Goal: Transaction & Acquisition: Purchase product/service

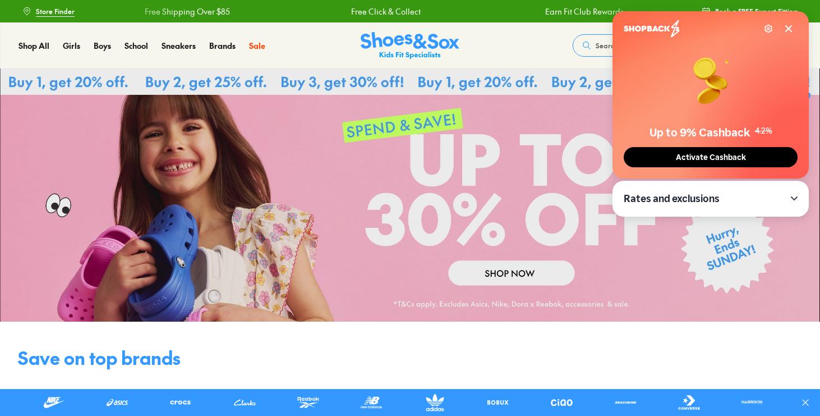
click at [785, 27] on icon at bounding box center [788, 28] width 9 height 9
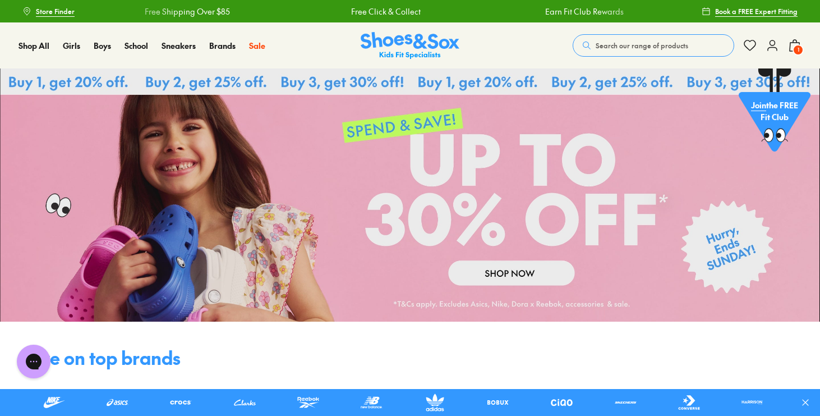
click at [658, 44] on span "Search our range of products" at bounding box center [642, 45] width 93 height 10
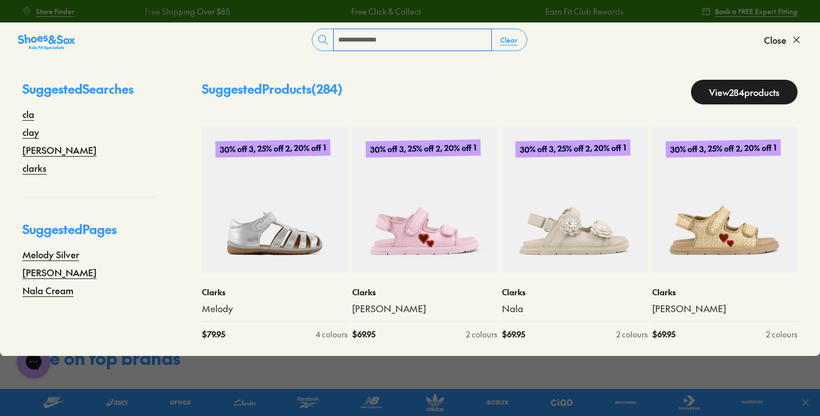
type input "**********"
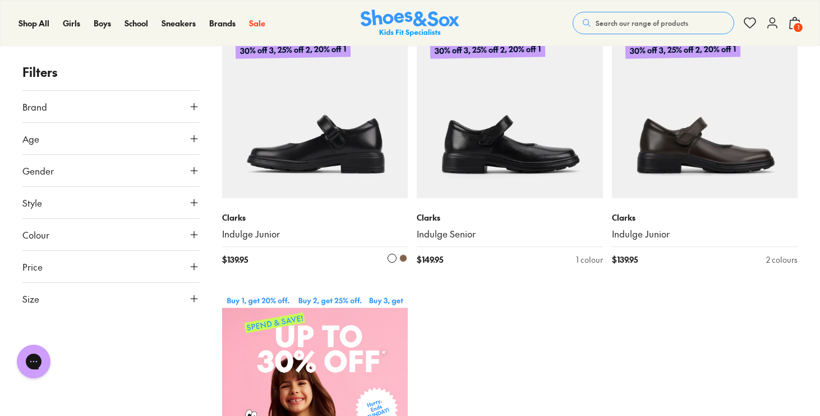
click at [374, 157] on img at bounding box center [315, 105] width 186 height 186
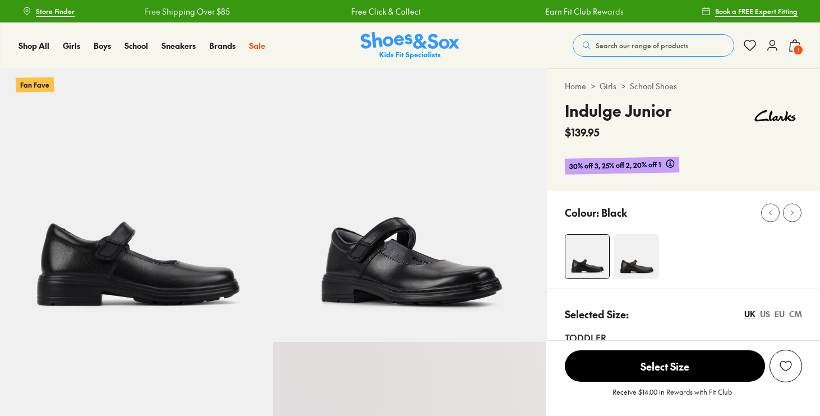
select select "*"
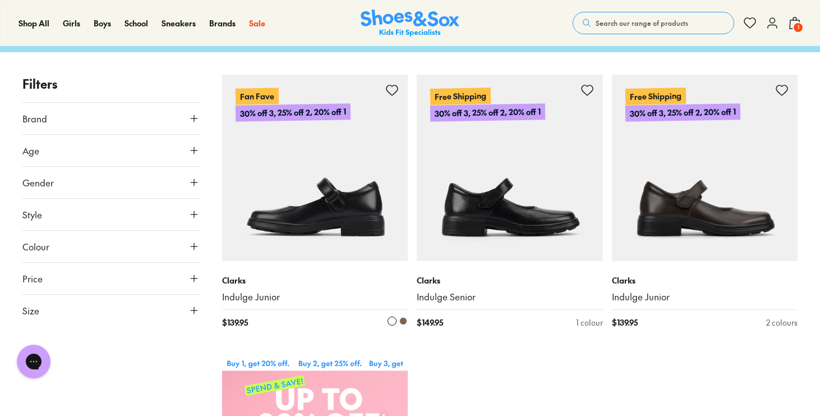
click at [334, 185] on img at bounding box center [315, 168] width 186 height 186
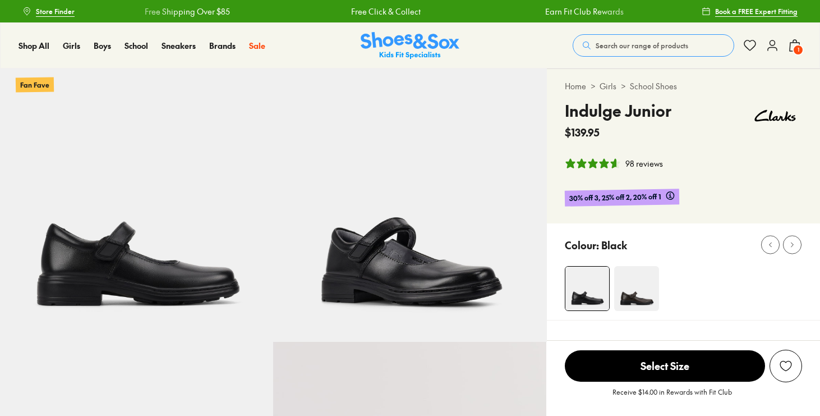
select select "*"
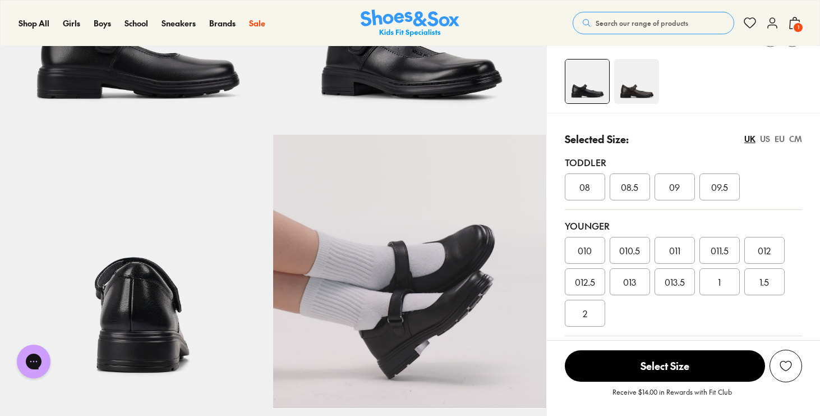
click at [780, 140] on div "EU" at bounding box center [780, 139] width 10 height 12
click at [753, 140] on div "UK" at bounding box center [750, 139] width 11 height 12
click at [764, 140] on div "US" at bounding box center [765, 139] width 10 height 12
click at [752, 138] on div "UK" at bounding box center [750, 139] width 11 height 12
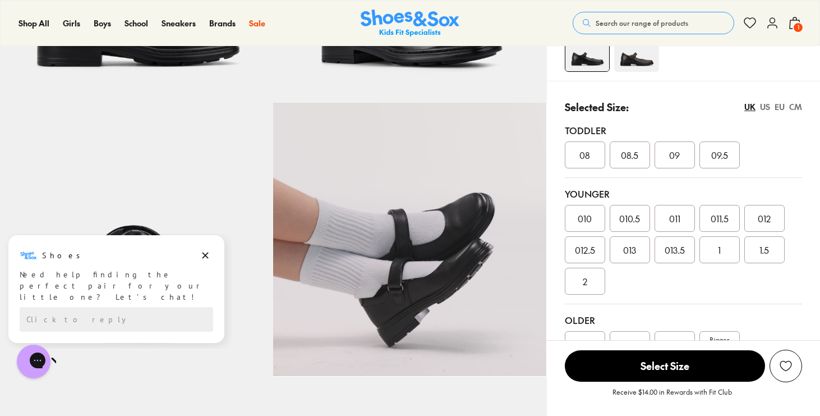
scroll to position [223, 0]
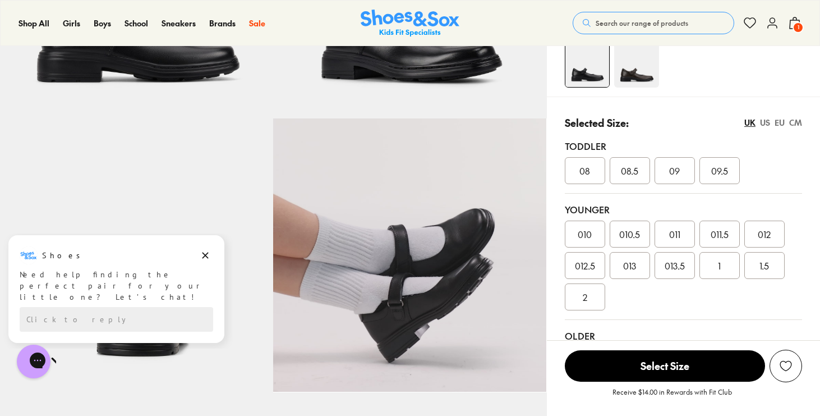
click at [761, 123] on div "US" at bounding box center [765, 123] width 10 height 12
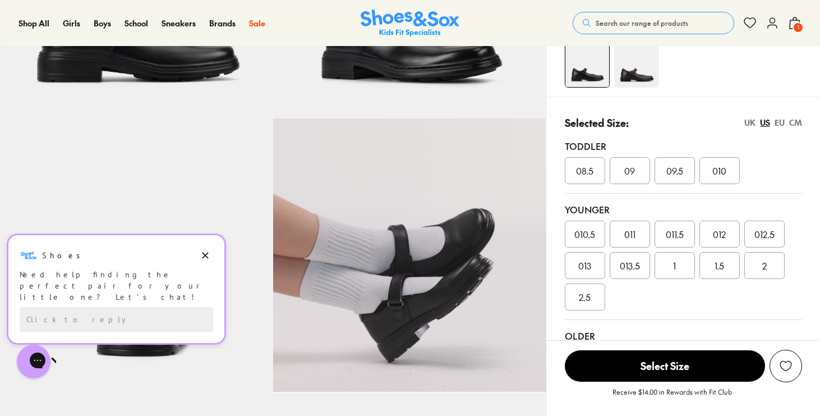
scroll to position [0, 0]
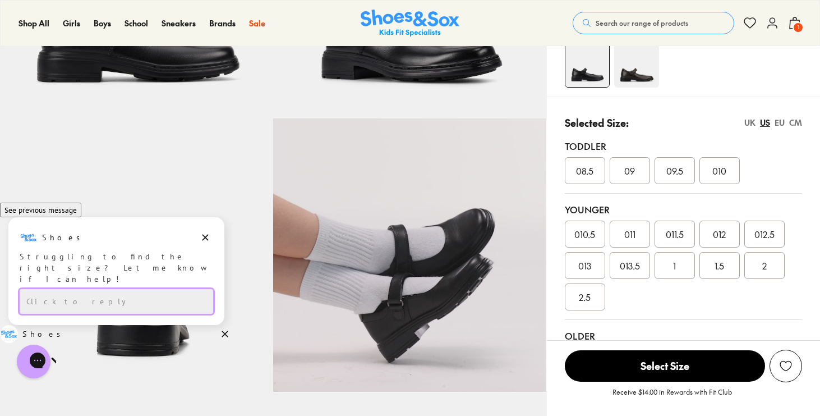
click at [144, 300] on div "Click to reply" at bounding box center [117, 301] width 194 height 25
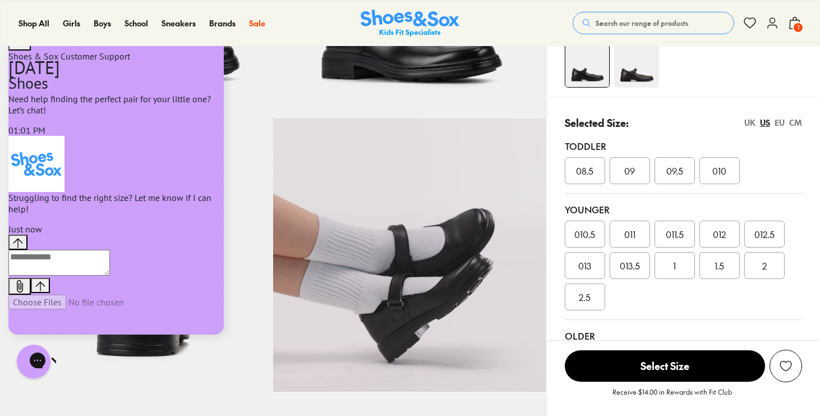
click at [110, 275] on textarea "live chat message input" at bounding box center [59, 263] width 102 height 26
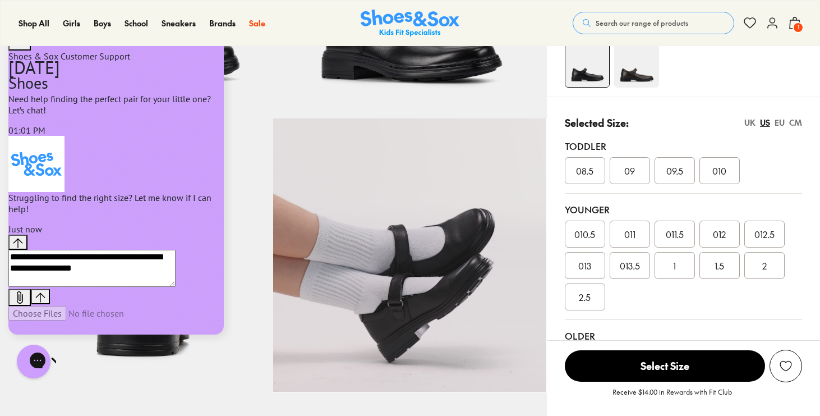
type textarea "**********"
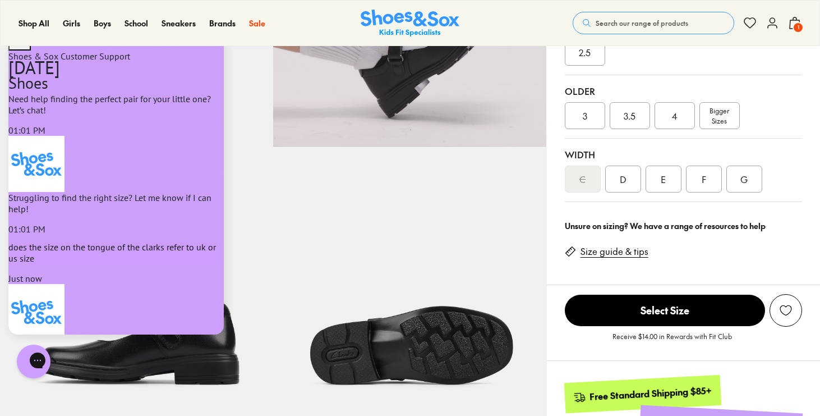
scroll to position [484, 0]
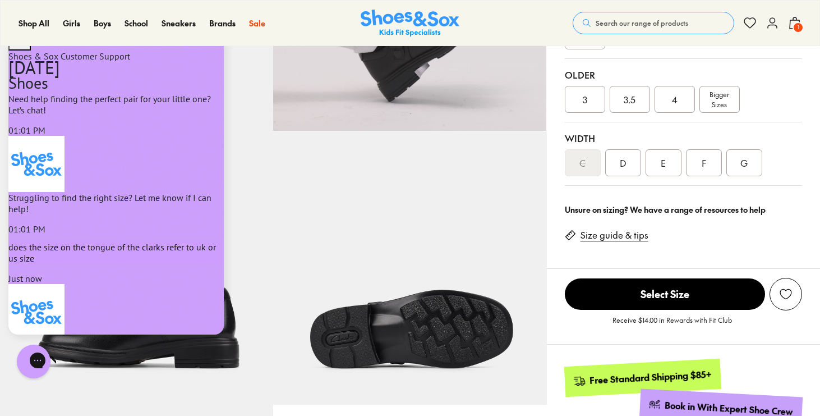
click at [622, 238] on link "Size guide & tips" at bounding box center [615, 235] width 68 height 12
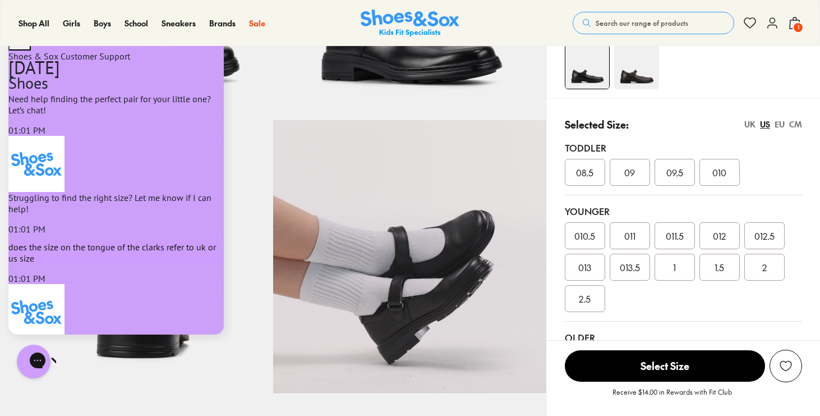
scroll to position [212, 0]
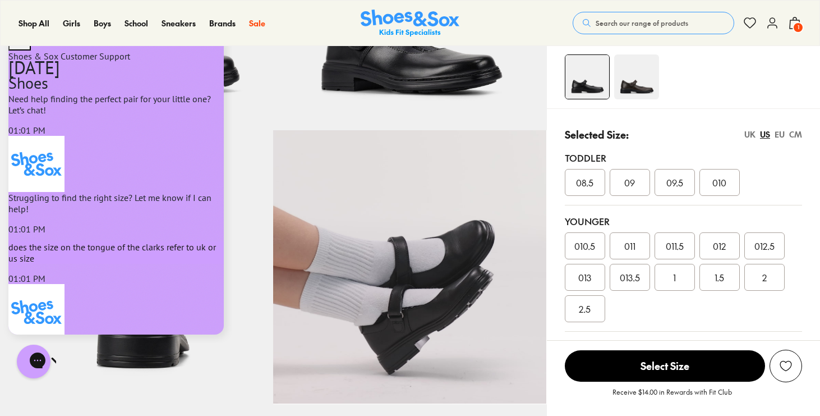
click at [751, 134] on div "UK" at bounding box center [750, 134] width 11 height 12
click at [675, 281] on span "013.5" at bounding box center [675, 276] width 20 height 13
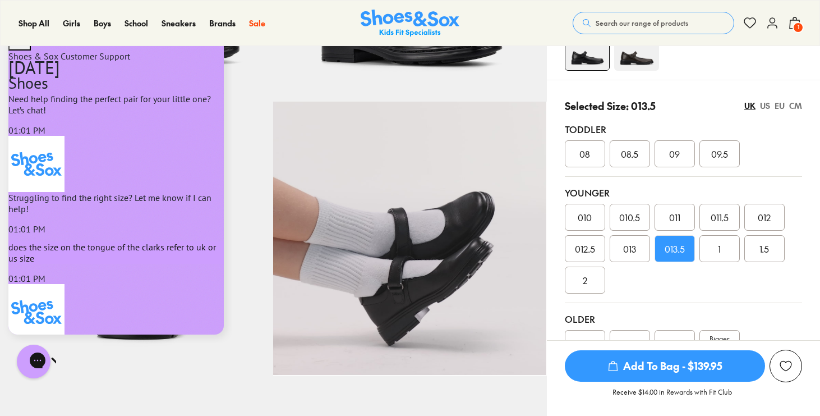
scroll to position [249, 0]
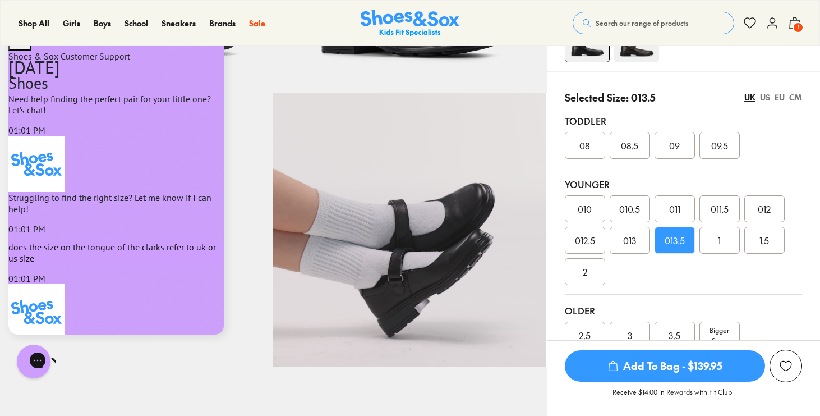
click at [672, 364] on span "Add To Bag - $139.95" at bounding box center [665, 365] width 200 height 31
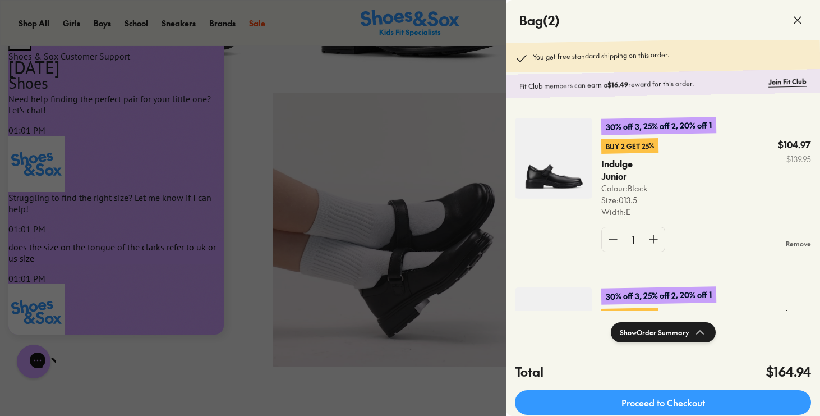
click at [449, 157] on div at bounding box center [410, 208] width 820 height 416
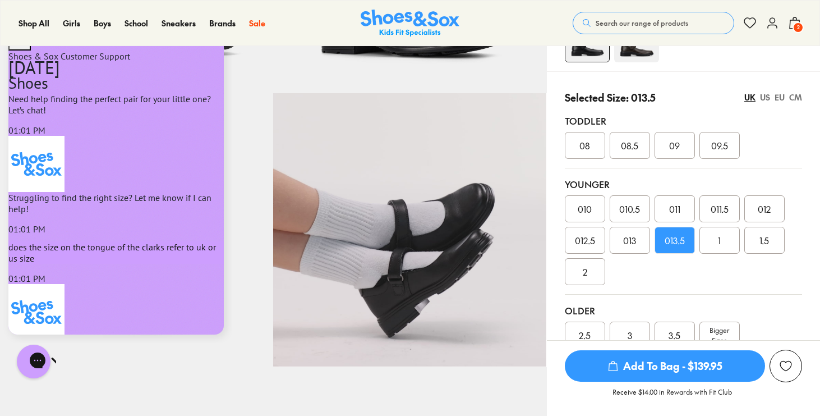
click at [725, 237] on div "1" at bounding box center [720, 240] width 40 height 27
click at [681, 372] on span "Add To Bag - $139.95" at bounding box center [665, 365] width 200 height 31
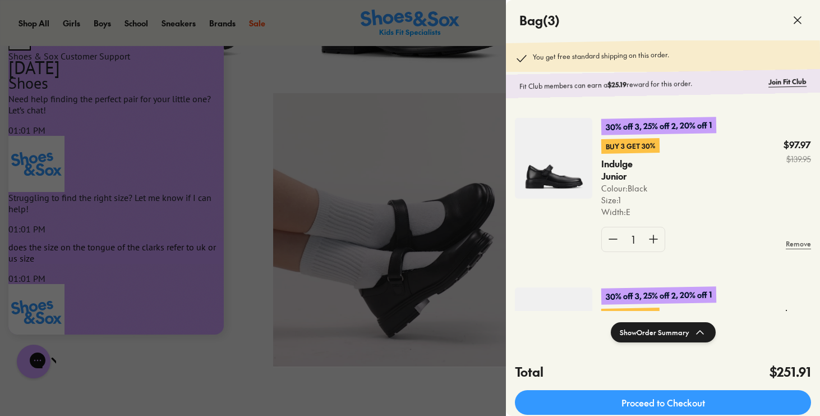
click at [141, 306] on div at bounding box center [410, 208] width 820 height 416
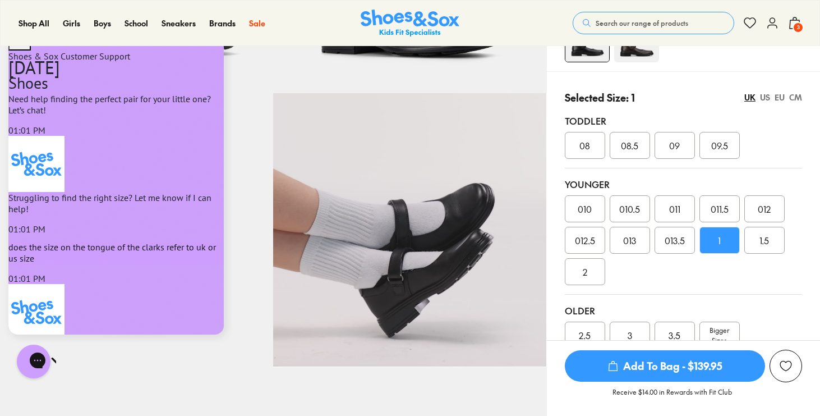
type textarea "******"
click at [765, 98] on div "US" at bounding box center [765, 97] width 10 height 12
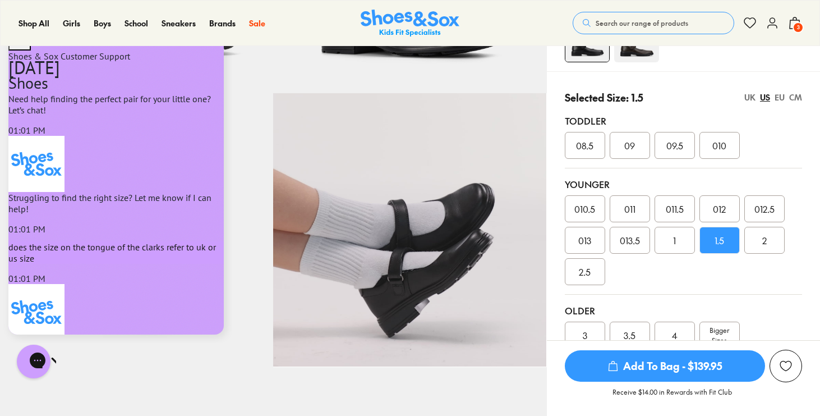
click at [751, 99] on div "UK" at bounding box center [750, 97] width 11 height 12
click at [667, 243] on span "013.5" at bounding box center [675, 239] width 20 height 13
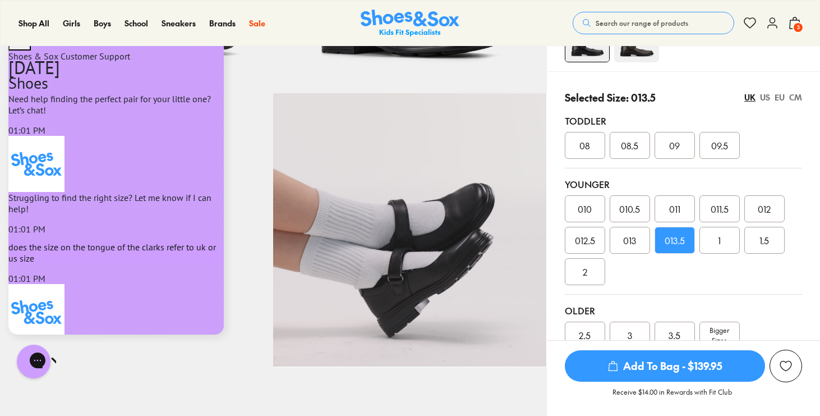
click at [764, 99] on div "US" at bounding box center [765, 97] width 10 height 12
click at [748, 98] on div "UK" at bounding box center [750, 97] width 11 height 12
click at [768, 97] on div "US" at bounding box center [765, 97] width 10 height 12
click at [801, 24] on span "3" at bounding box center [798, 27] width 11 height 11
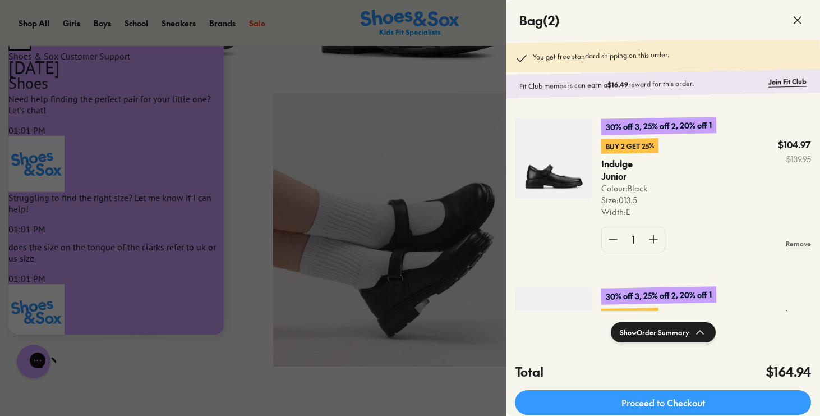
click at [460, 147] on div at bounding box center [410, 208] width 820 height 416
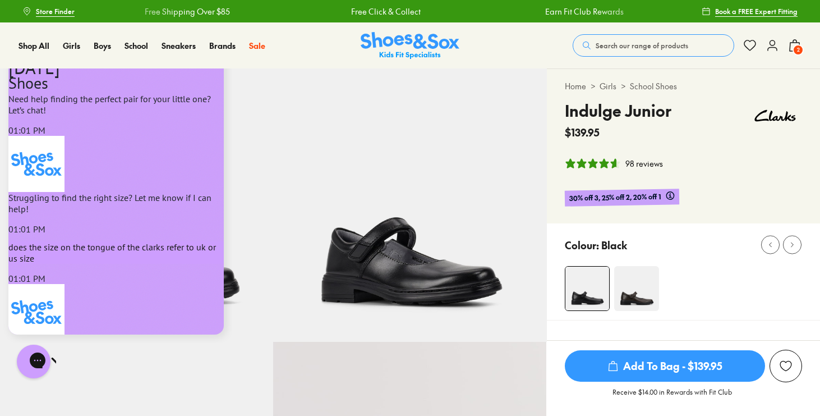
click at [627, 45] on span "Search our range of products" at bounding box center [642, 45] width 93 height 10
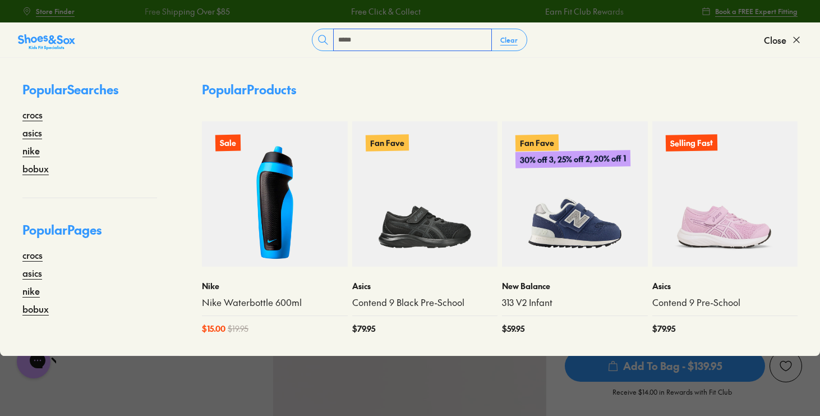
type input "*****"
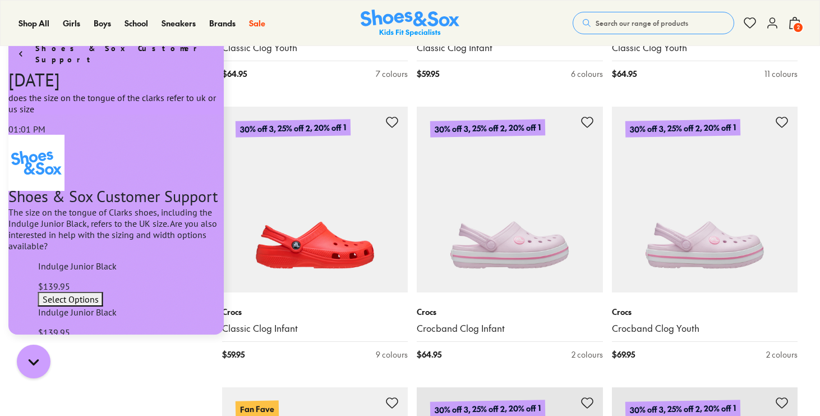
scroll to position [355, 0]
click at [168, 357] on div "Filters Brand Bobux ( 1 ) Crocs ( 72 ) Age Youth ( 34 ) Infant/Toddler ( 31 ) G…" at bounding box center [110, 380] width 177 height 3917
click at [50, 354] on div "Chat with us" at bounding box center [33, 362] width 45 height 42
click at [39, 354] on div "Gorgias live chat" at bounding box center [33, 361] width 25 height 25
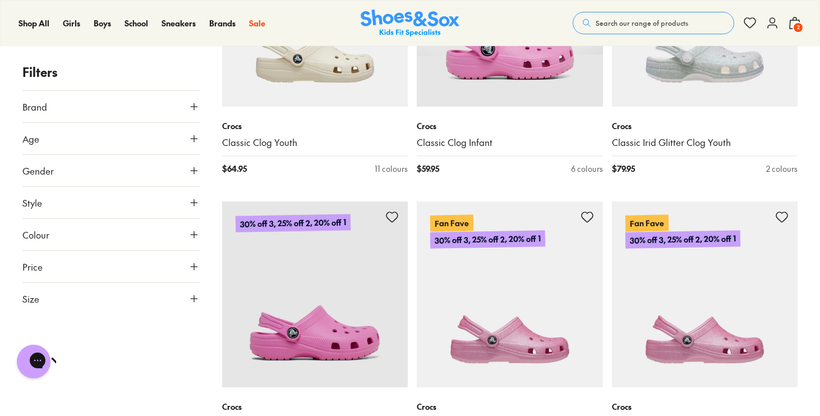
scroll to position [3125, 0]
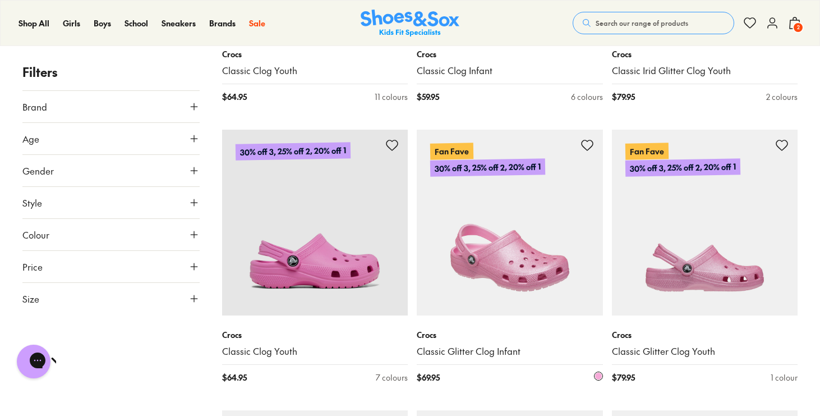
click at [553, 292] on img at bounding box center [510, 223] width 186 height 186
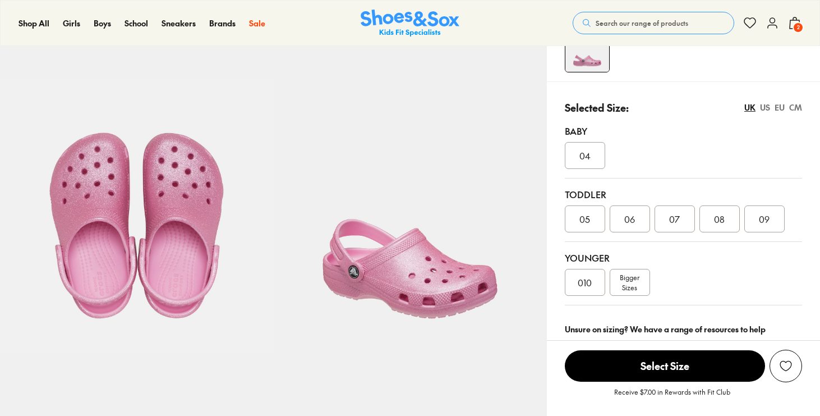
select select "*"
click at [767, 214] on span "09" at bounding box center [764, 218] width 11 height 13
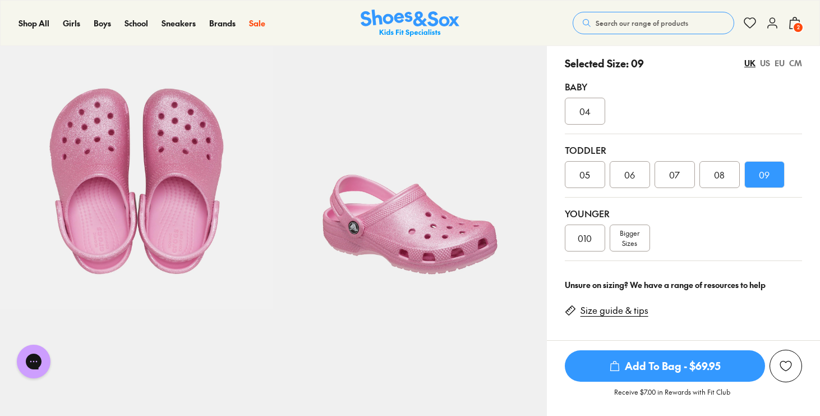
scroll to position [312, 0]
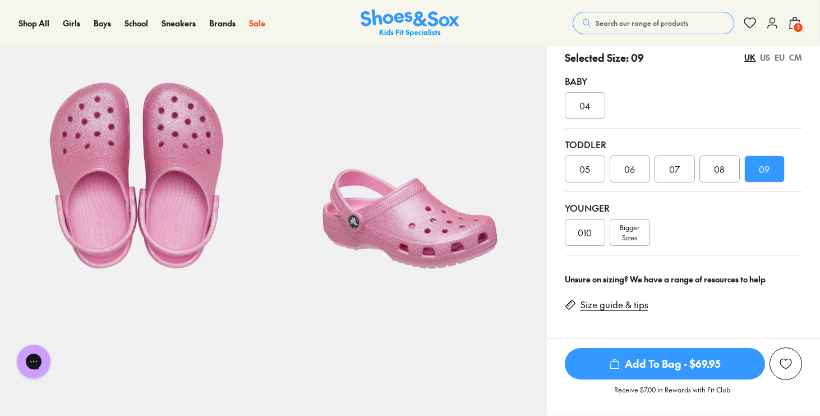
click at [665, 363] on span "Add To Bag - $69.95" at bounding box center [665, 363] width 200 height 31
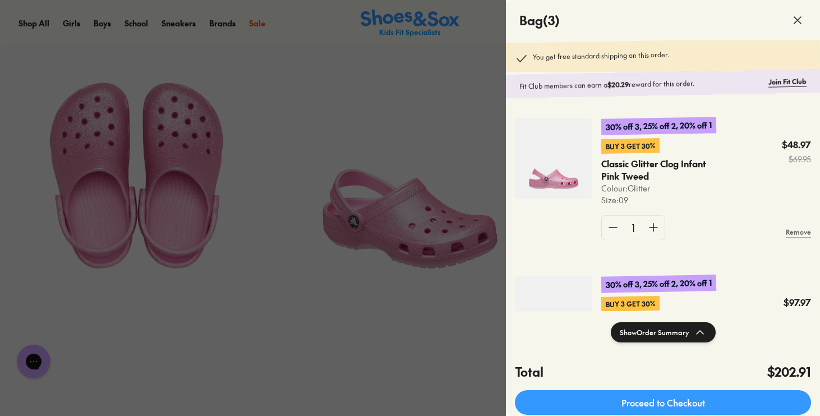
click at [437, 105] on div at bounding box center [410, 208] width 820 height 416
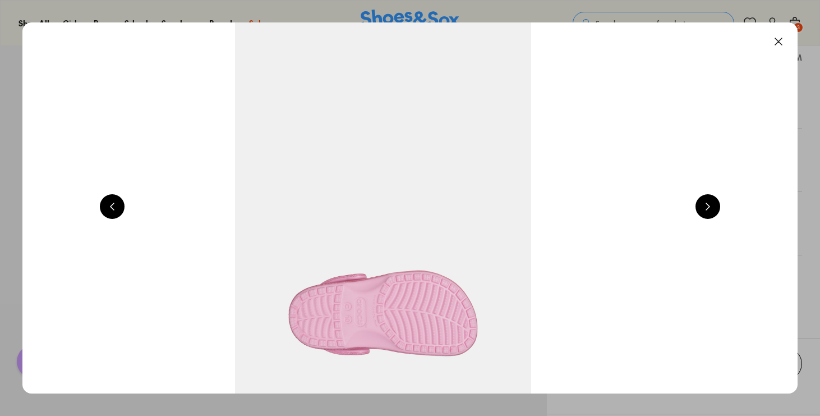
click at [788, 42] on button at bounding box center [778, 41] width 25 height 25
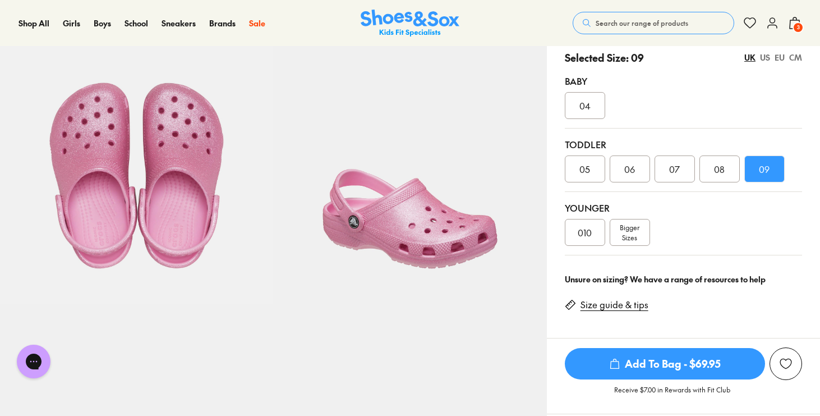
click at [685, 22] on button "Search our range of products" at bounding box center [654, 23] width 162 height 22
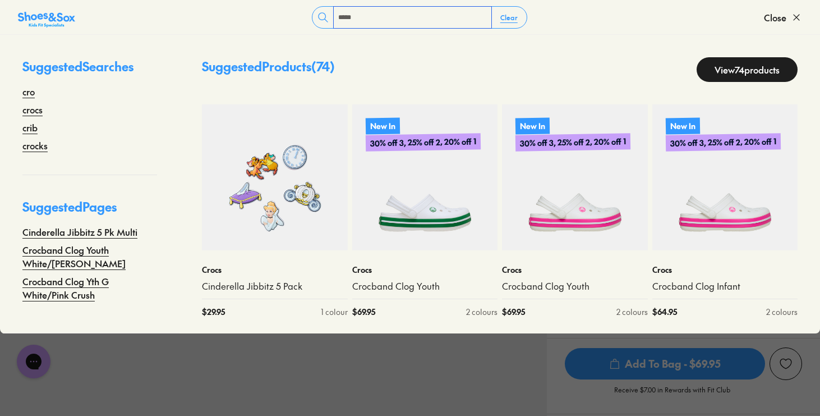
type input "*****"
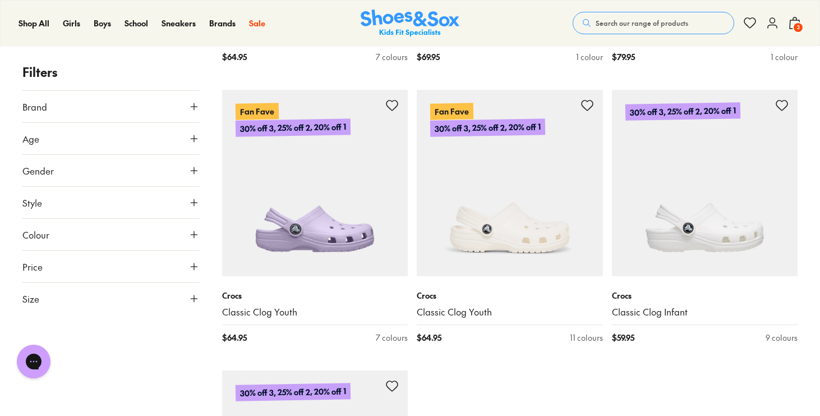
scroll to position [3447, 0]
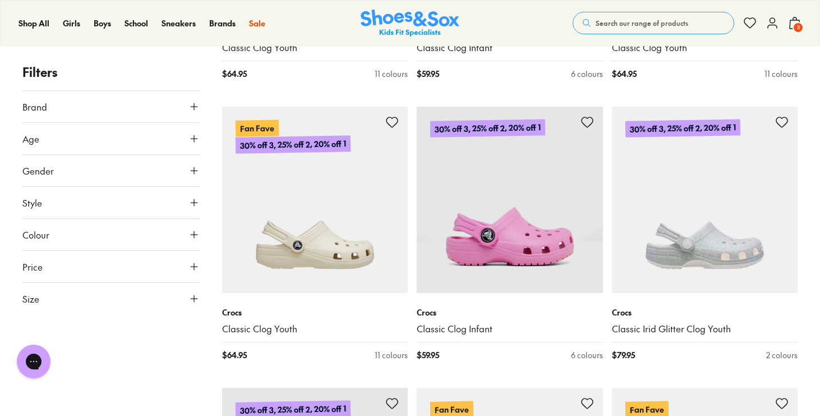
scroll to position [2887, 0]
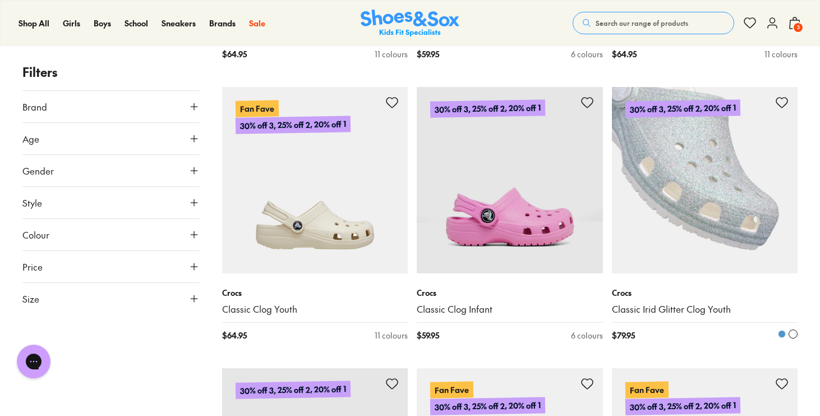
click at [742, 227] on img at bounding box center [705, 180] width 186 height 186
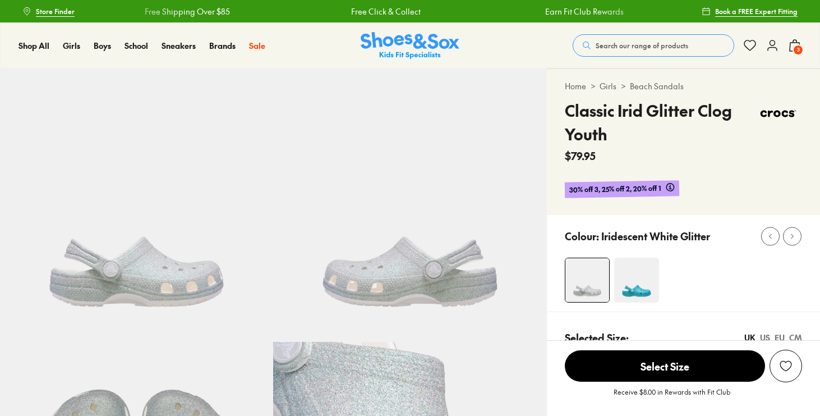
select select "*"
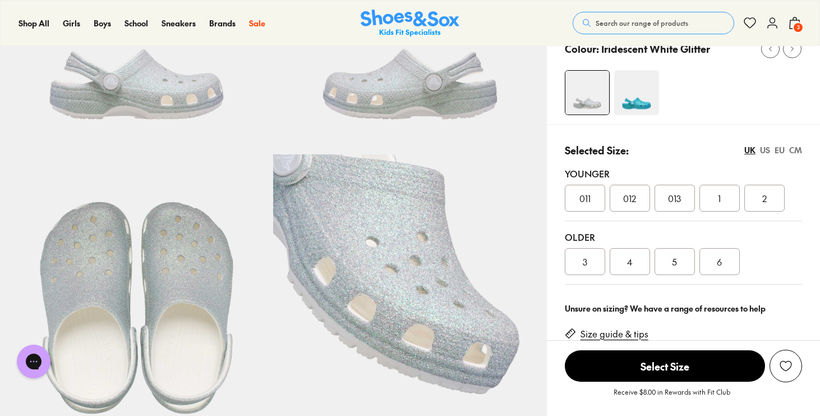
scroll to position [188, 0]
click at [683, 208] on div "013" at bounding box center [675, 197] width 40 height 27
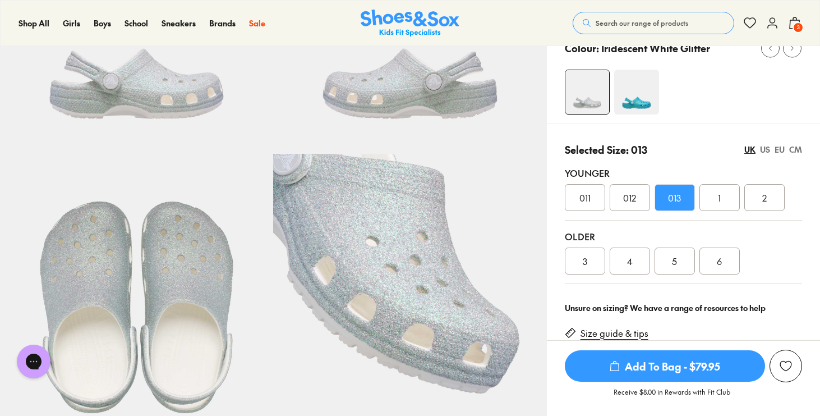
click at [661, 371] on span "Add To Bag - $79.95" at bounding box center [665, 365] width 200 height 31
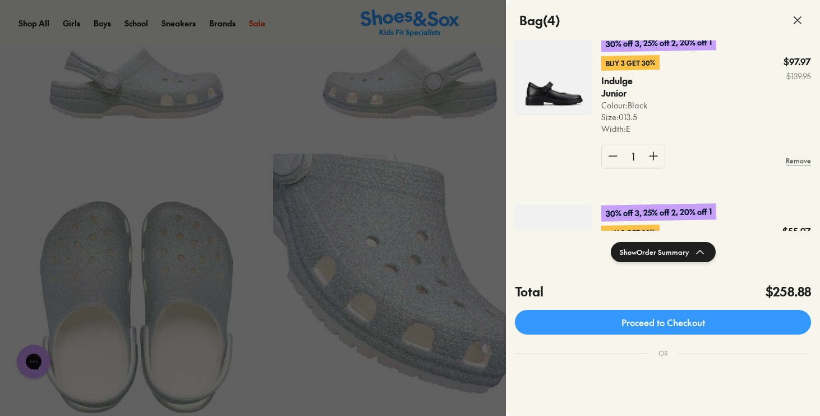
scroll to position [440, 0]
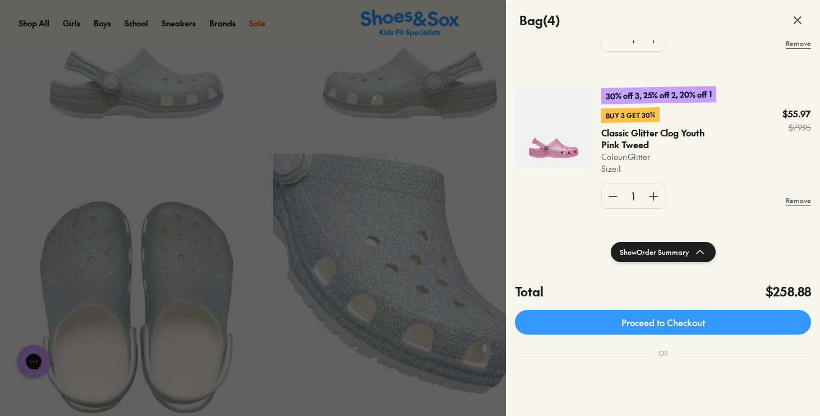
click at [426, 140] on div at bounding box center [410, 208] width 820 height 416
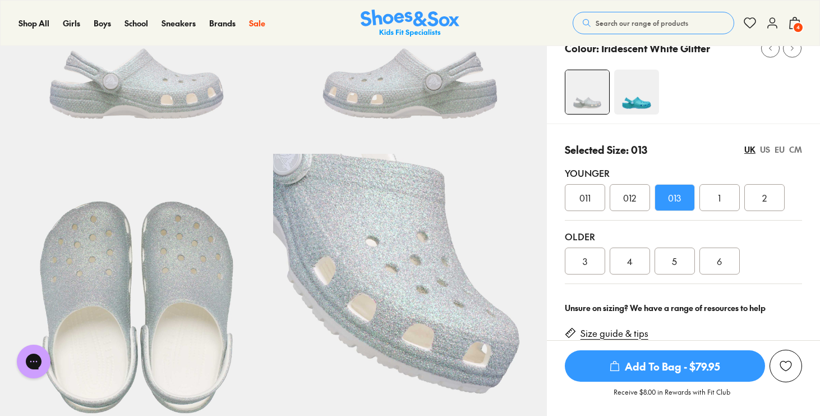
scroll to position [0, 0]
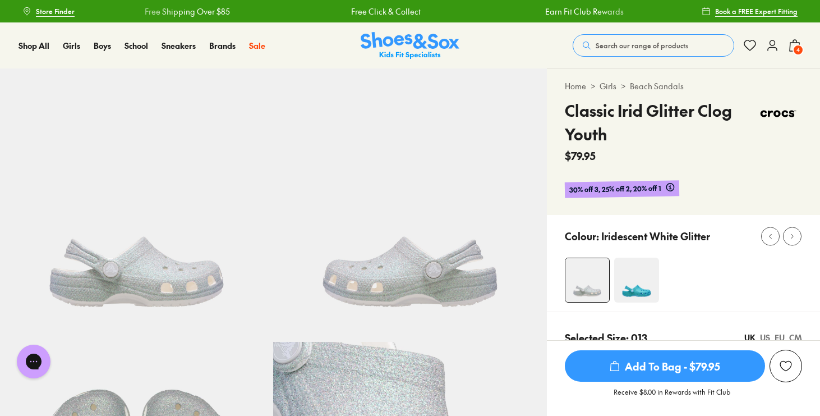
click at [638, 55] on button "Search our range of products" at bounding box center [654, 45] width 162 height 22
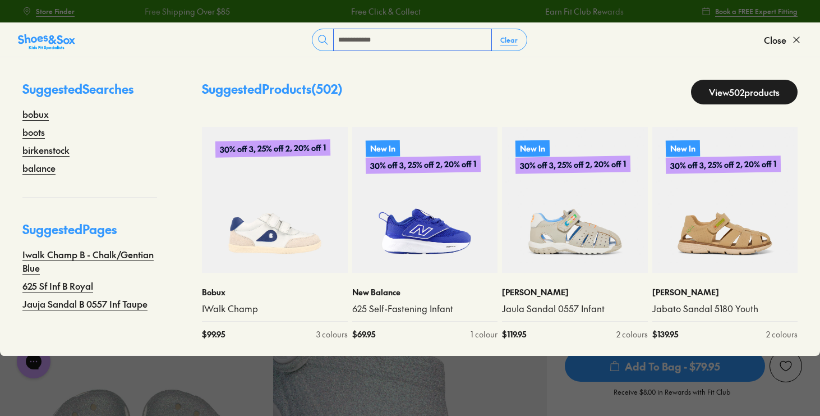
type input "**********"
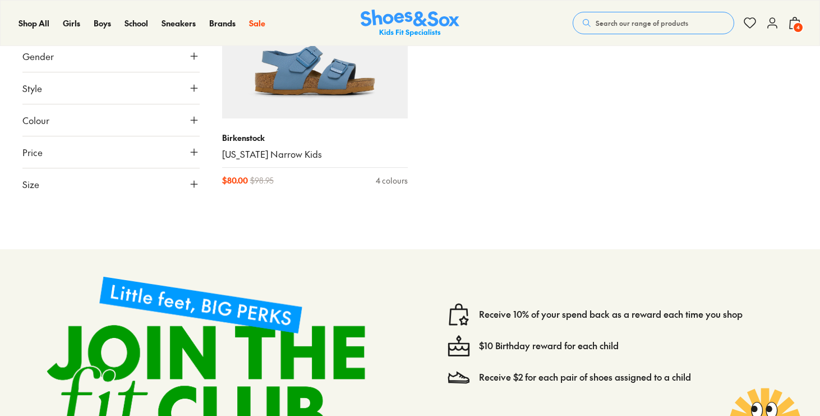
scroll to position [3201, 0]
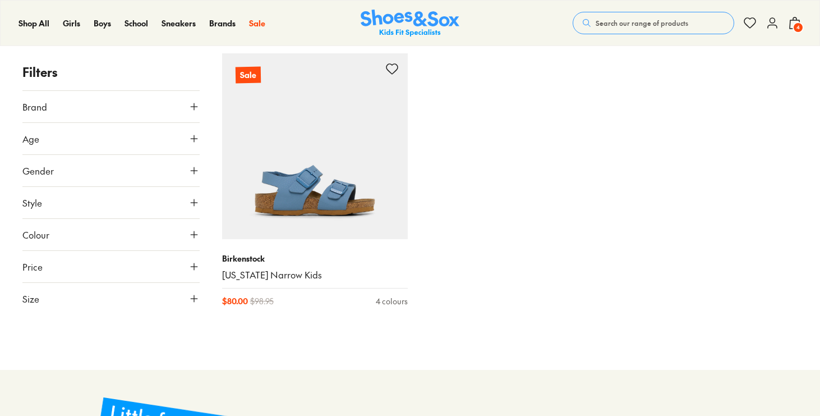
type input "***"
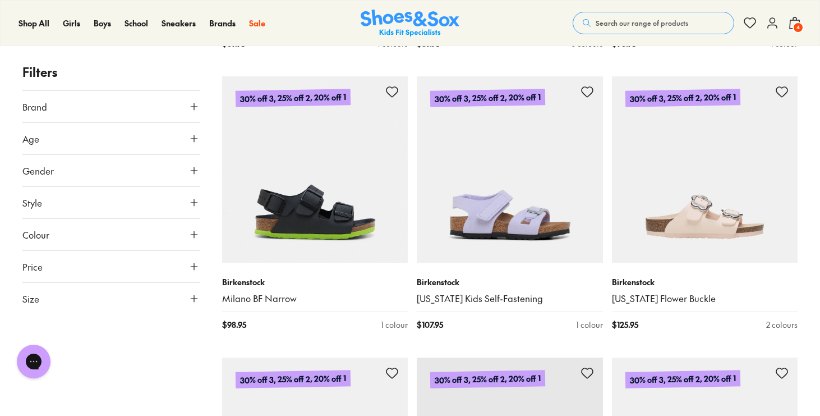
scroll to position [871, 0]
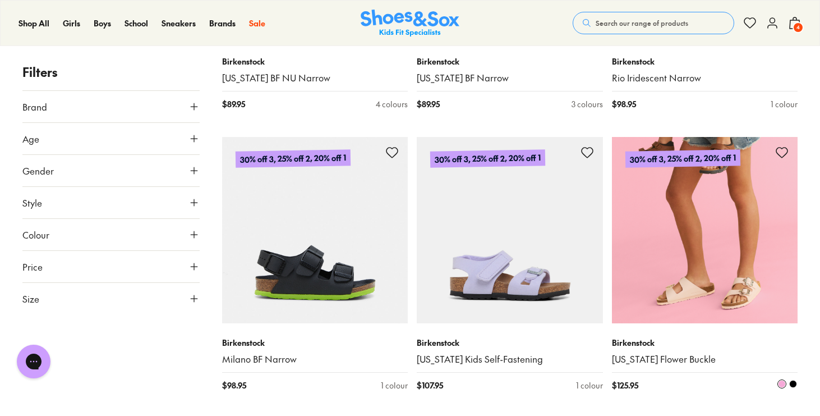
click at [723, 302] on img at bounding box center [705, 230] width 186 height 186
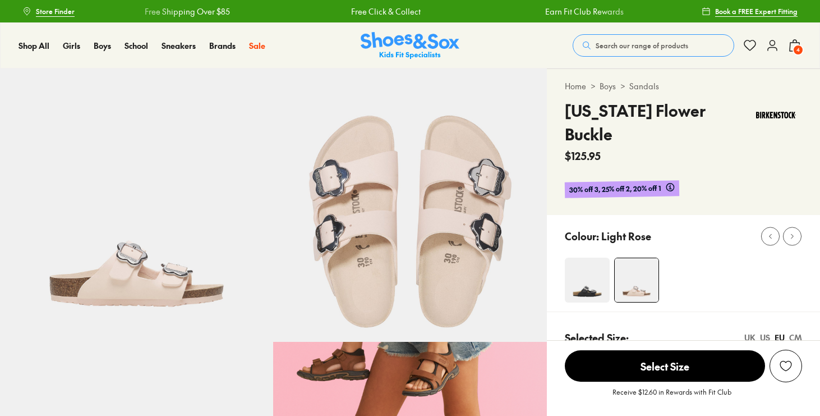
select select "*"
click at [801, 48] on span "4" at bounding box center [798, 49] width 11 height 11
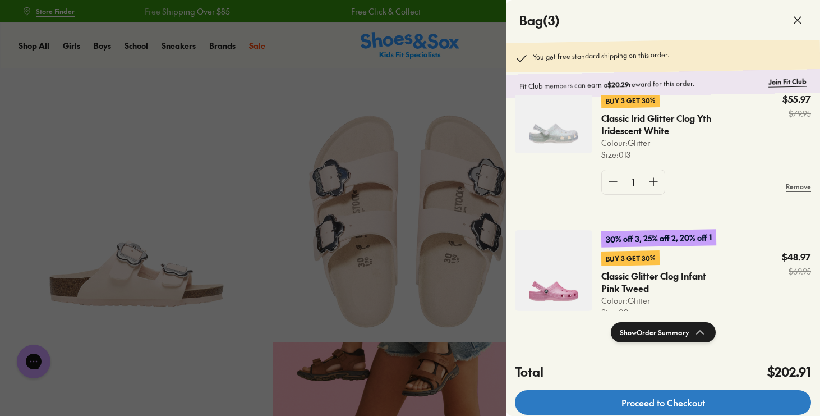
click at [722, 397] on link "Proceed to Checkout" at bounding box center [663, 402] width 296 height 25
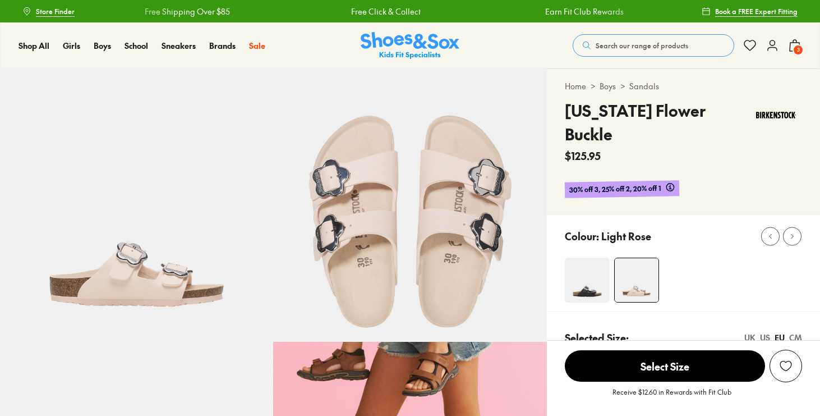
select select "*"
click at [769, 47] on icon at bounding box center [772, 45] width 13 height 13
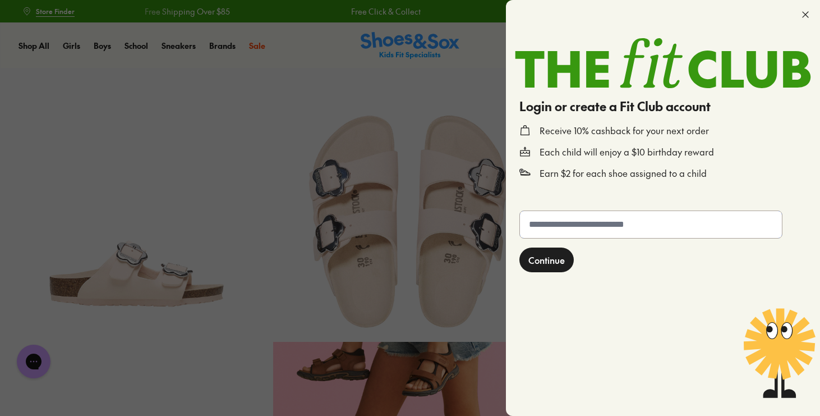
click at [614, 224] on input "text" at bounding box center [651, 224] width 262 height 27
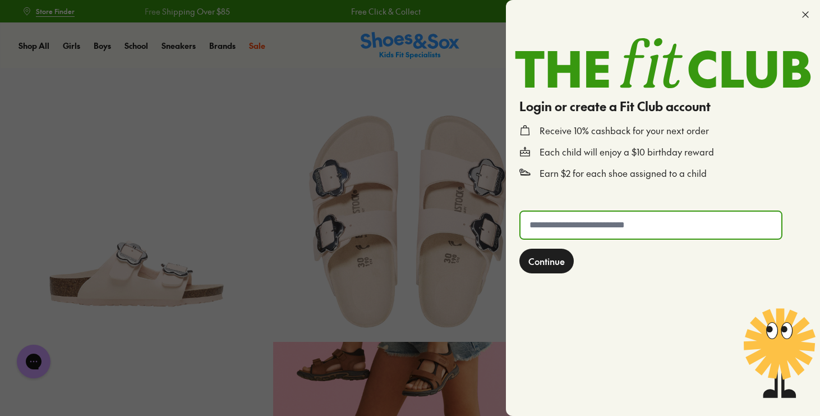
type input "**********"
click at [549, 262] on span "Continue" at bounding box center [547, 260] width 36 height 13
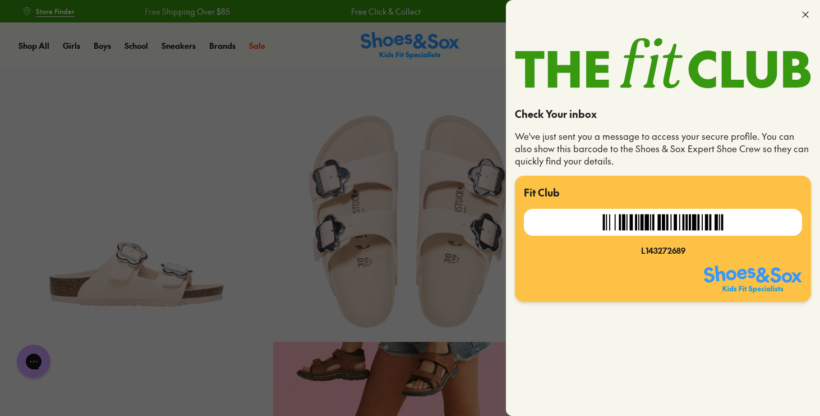
click at [805, 13] on use at bounding box center [806, 15] width 6 height 6
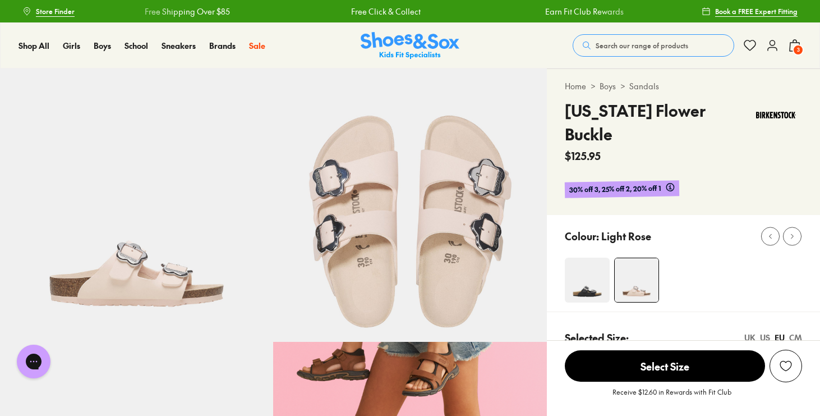
scroll to position [36, 0]
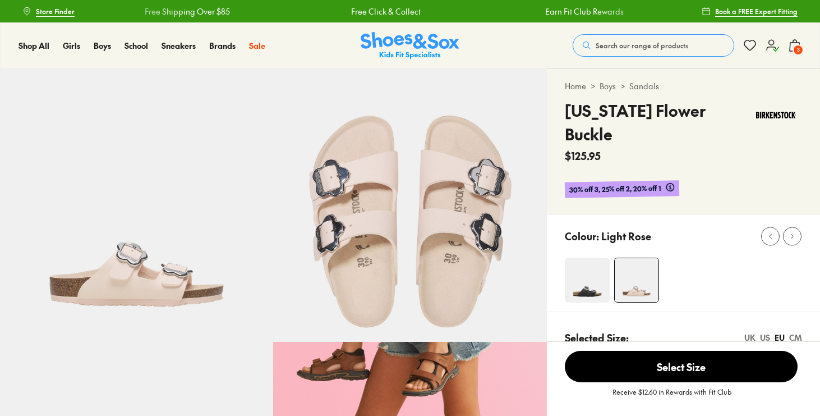
select select "*"
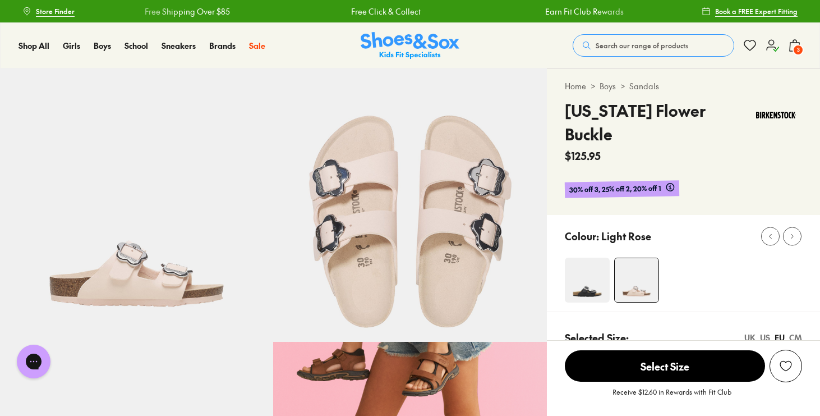
click at [796, 45] on span "3" at bounding box center [798, 49] width 11 height 11
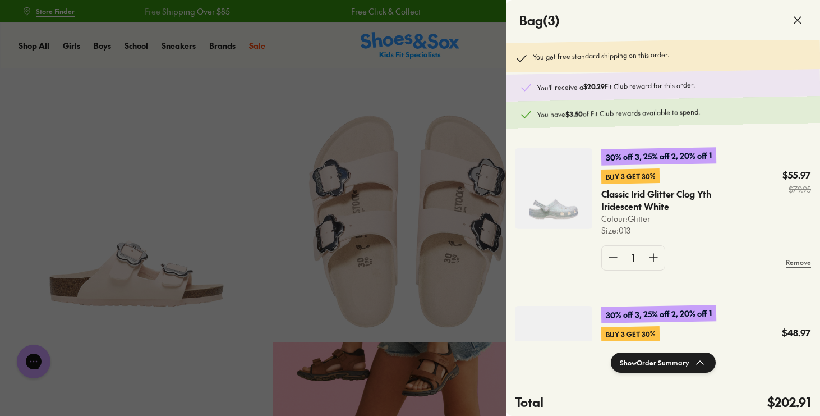
click at [801, 13] on icon at bounding box center [797, 19] width 13 height 13
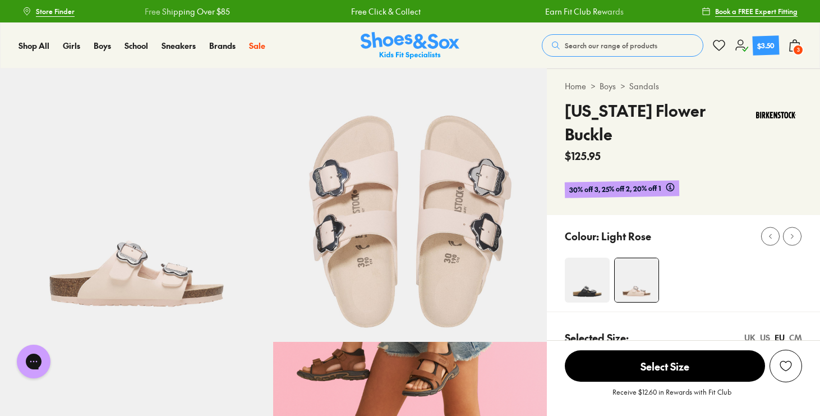
click at [792, 47] on icon at bounding box center [794, 45] width 13 height 13
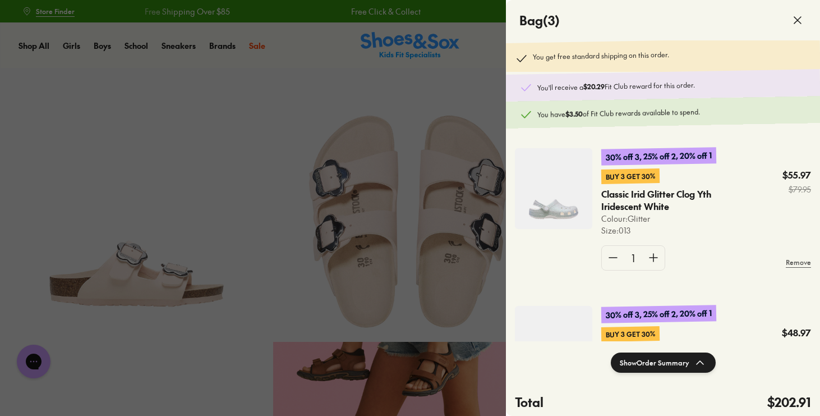
click at [710, 101] on div "You have $3.50 of Fit Club rewards available to spend." at bounding box center [663, 112] width 315 height 33
click at [802, 19] on icon at bounding box center [797, 19] width 13 height 13
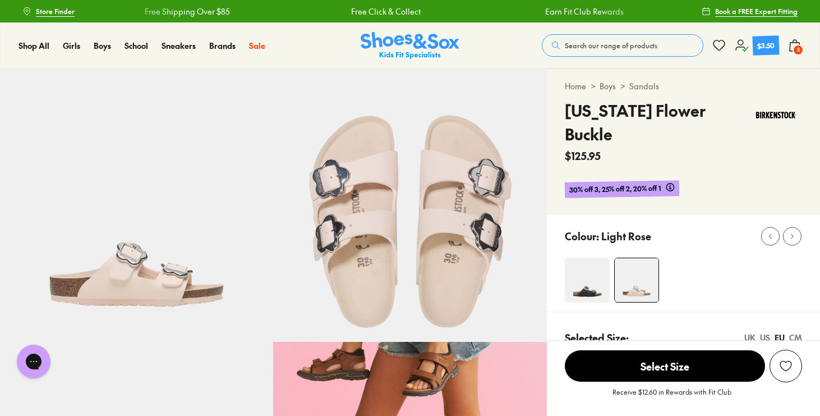
click at [765, 47] on div "$3.50" at bounding box center [766, 45] width 18 height 11
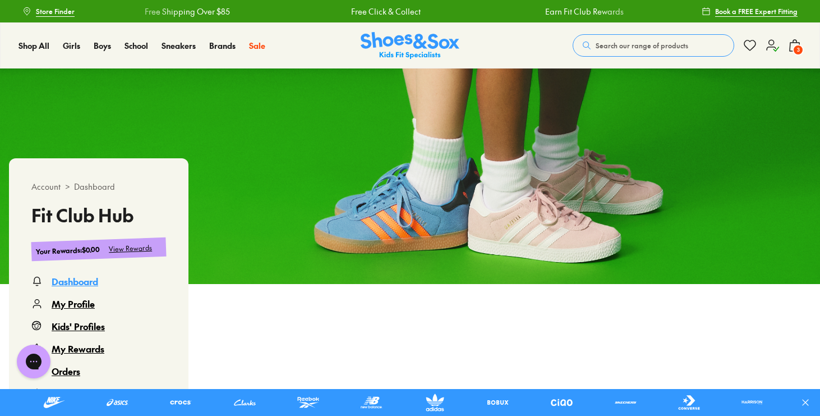
click at [799, 48] on span "3" at bounding box center [798, 49] width 11 height 11
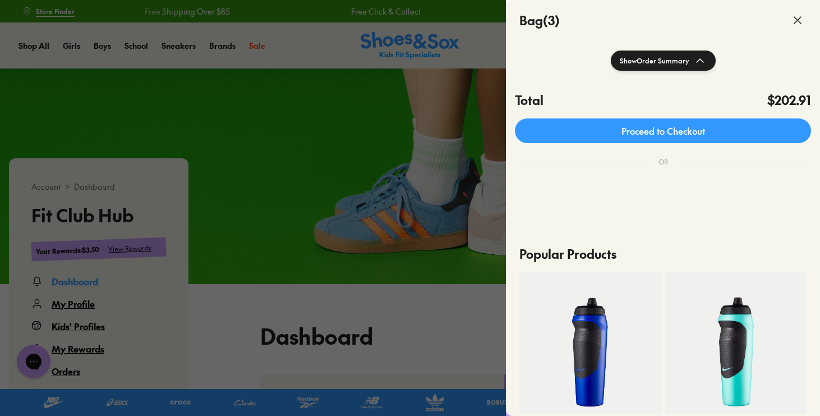
scroll to position [304, 0]
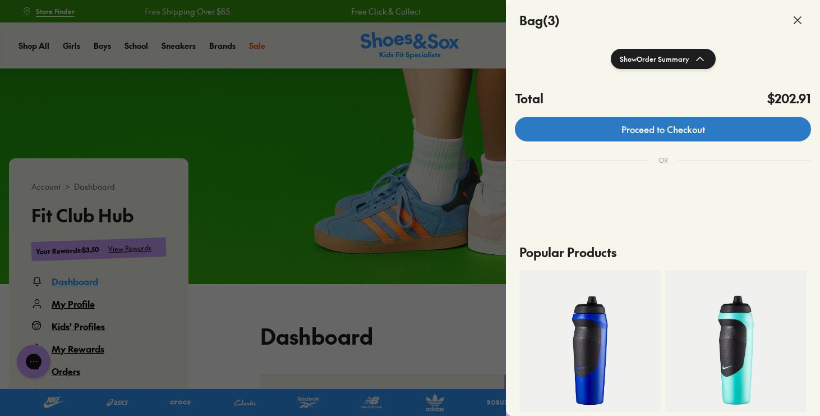
click at [645, 132] on link "Proceed to Checkout" at bounding box center [663, 129] width 296 height 25
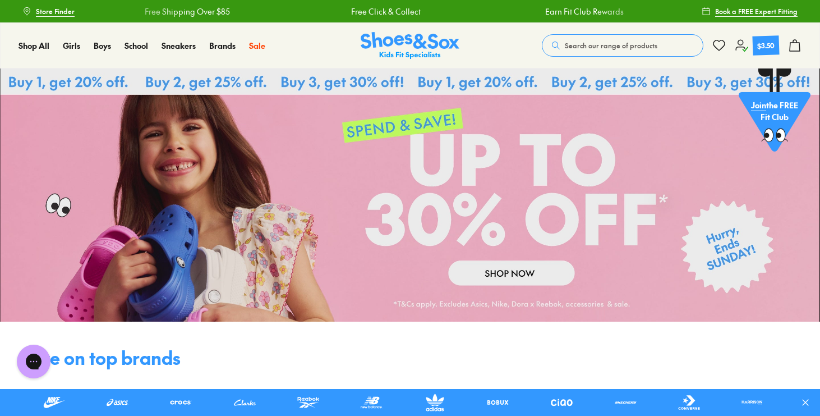
click at [366, 176] on link at bounding box center [410, 194] width 820 height 253
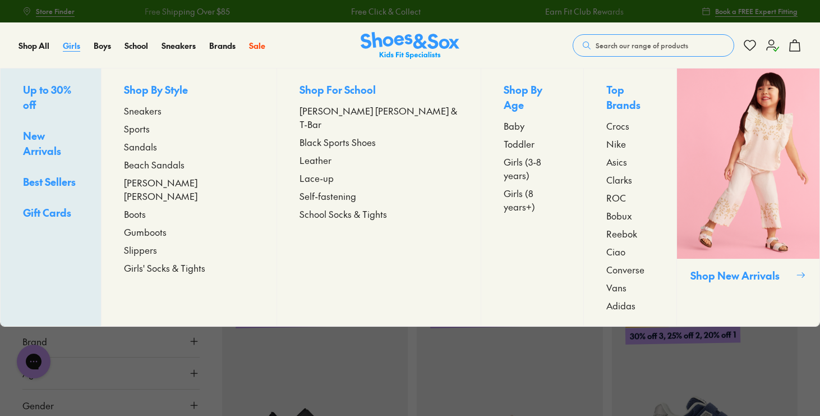
click at [75, 42] on span "Girls" at bounding box center [71, 45] width 17 height 11
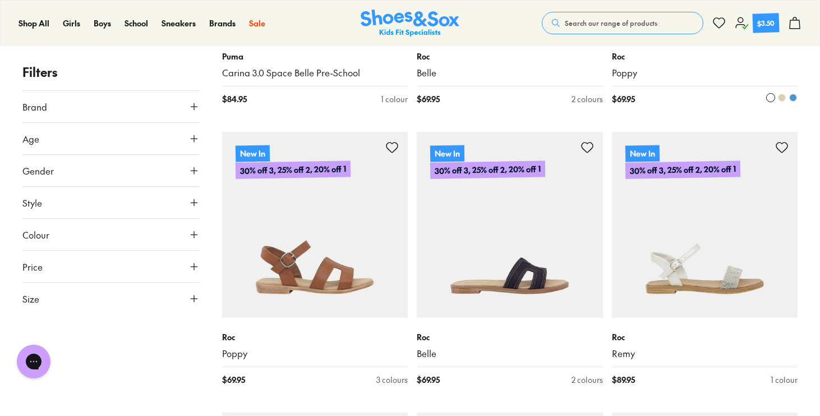
scroll to position [2376, 0]
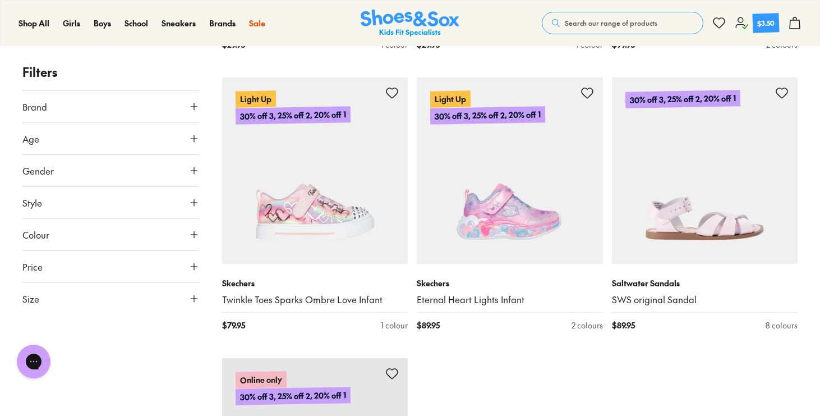
scroll to position [5800, 0]
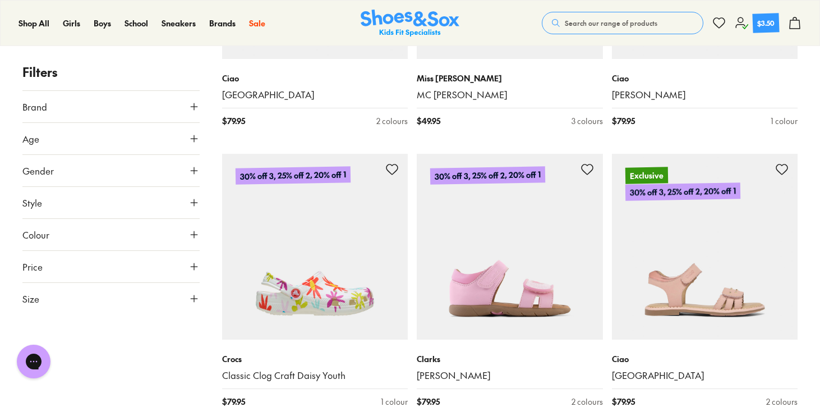
scroll to position [7403, 0]
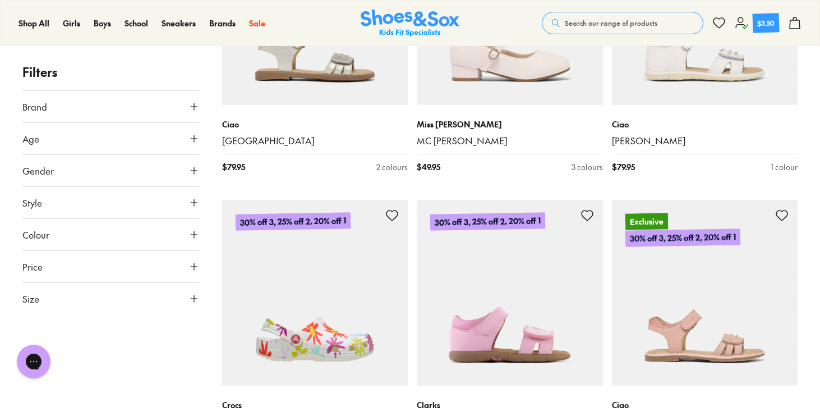
scroll to position [7338, 0]
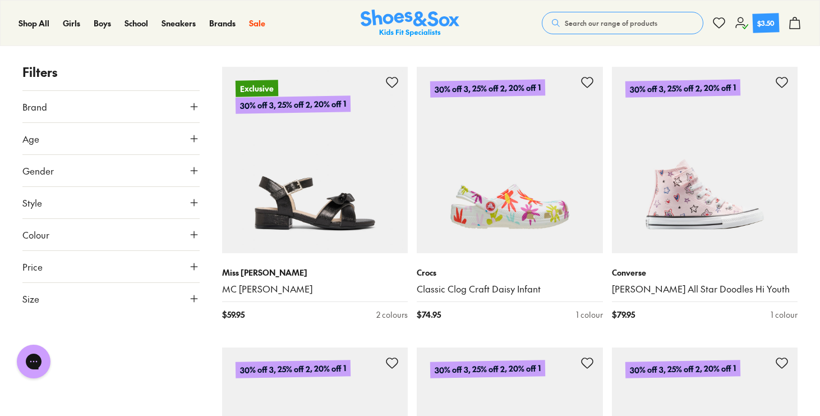
scroll to position [7817, 0]
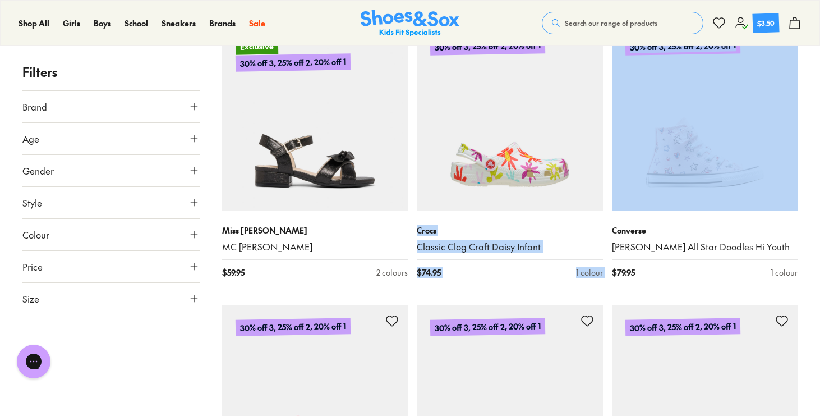
drag, startPoint x: 610, startPoint y: 47, endPoint x: 603, endPoint y: 91, distance: 44.3
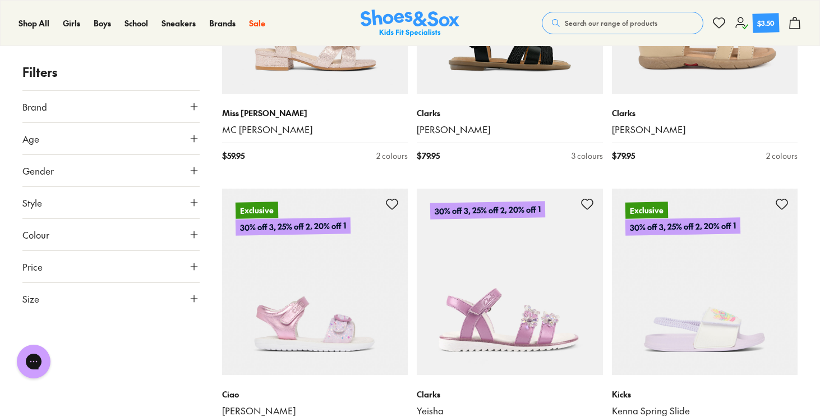
scroll to position [8497, 0]
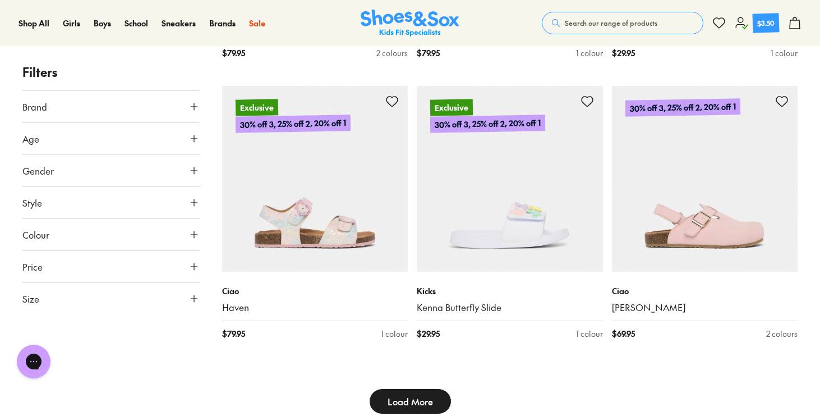
scroll to position [8901, 0]
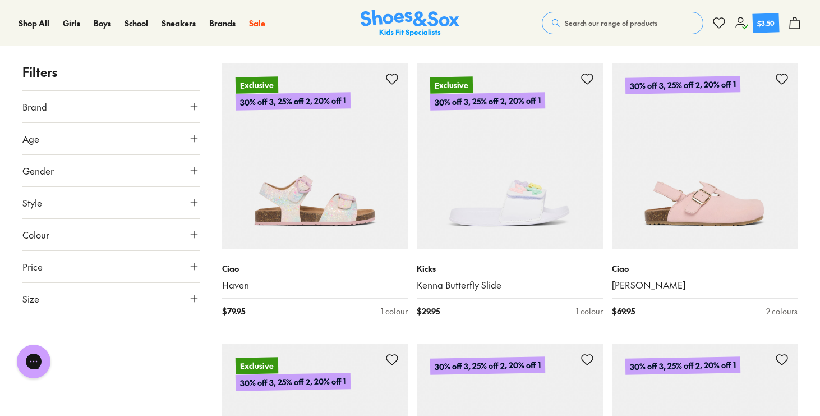
click at [576, 24] on span "Search our range of products" at bounding box center [611, 23] width 93 height 10
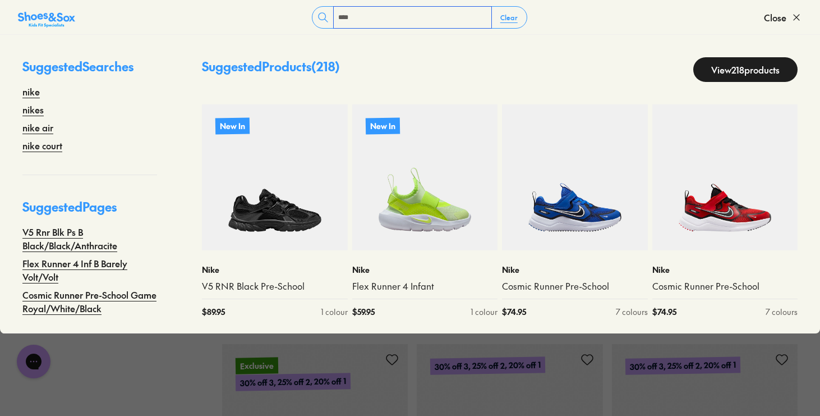
type input "****"
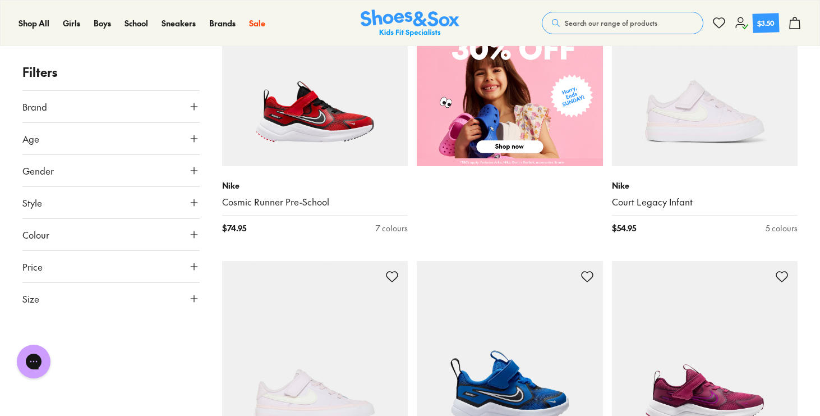
scroll to position [468, 0]
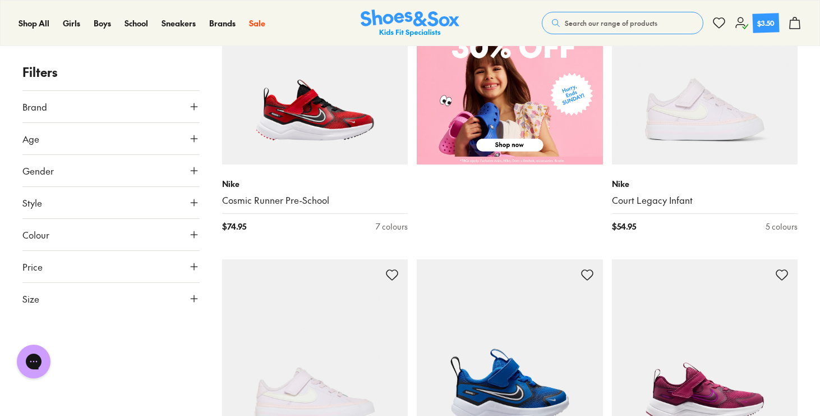
drag, startPoint x: 486, startPoint y: 186, endPoint x: 507, endPoint y: 203, distance: 27.1
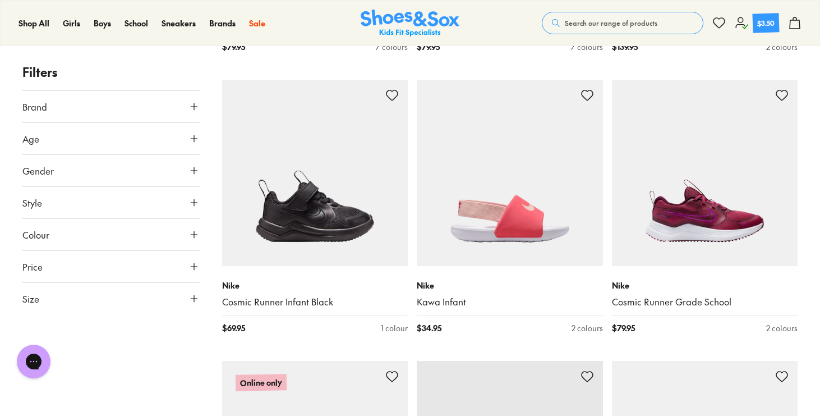
scroll to position [1500, 0]
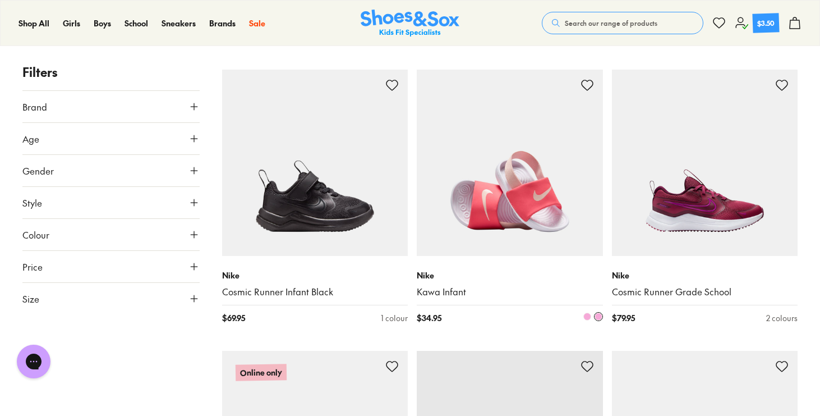
click at [530, 223] on img at bounding box center [510, 163] width 186 height 186
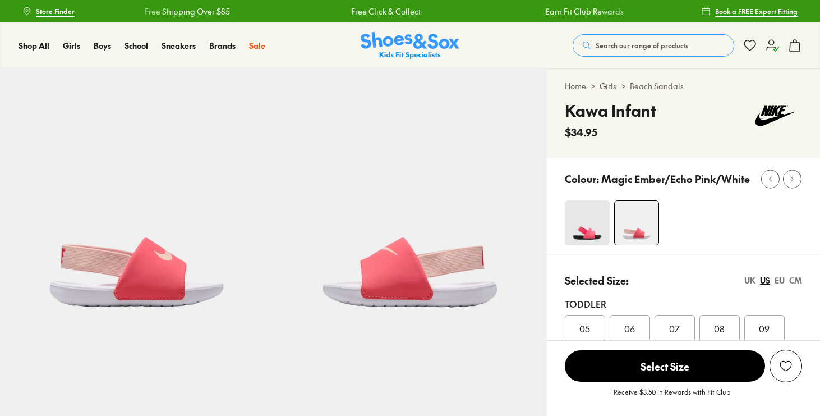
select select "*"
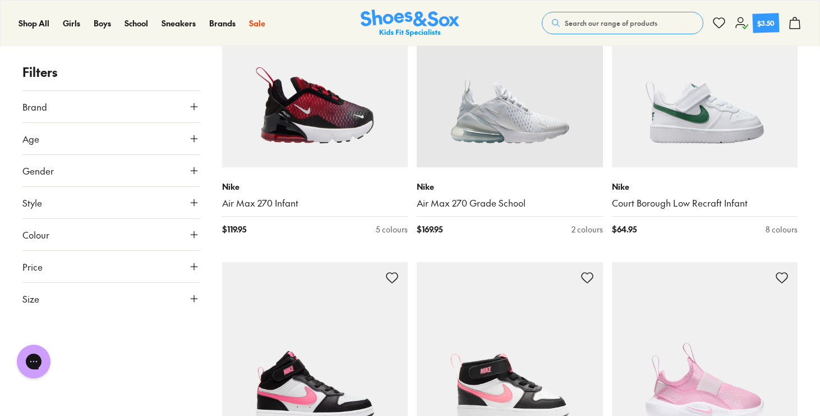
scroll to position [1874, 0]
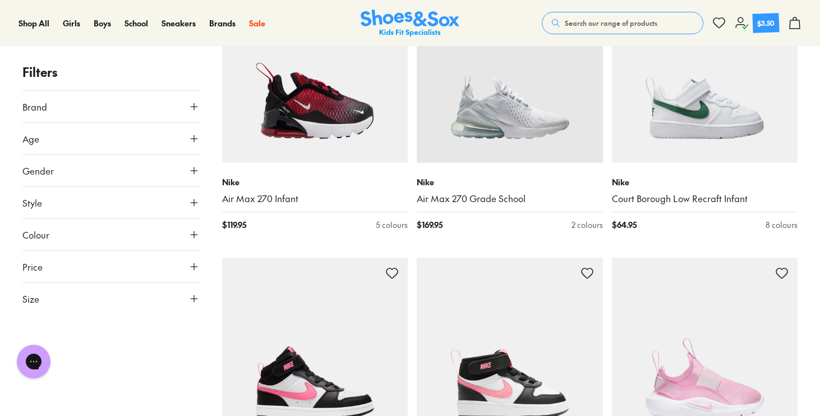
drag, startPoint x: 192, startPoint y: 292, endPoint x: 145, endPoint y: 212, distance: 93.1
click at [145, 212] on div "Brand Nike ( 217 ) Age Infant/Toddler ( 83 ) Senior ( 64 ) Youth ( 61 ) Adult (…" at bounding box center [110, 202] width 177 height 224
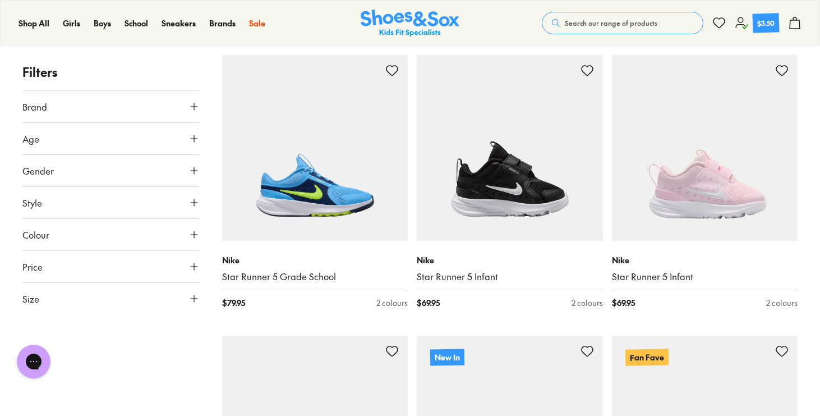
click at [402, 192] on img at bounding box center [315, 148] width 186 height 186
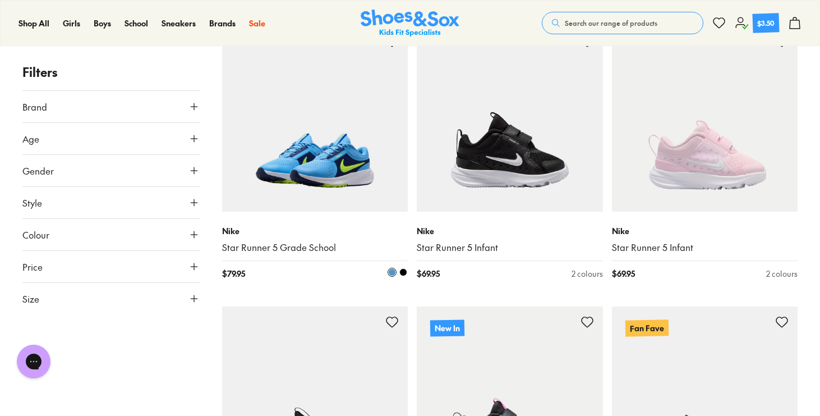
scroll to position [2686, 0]
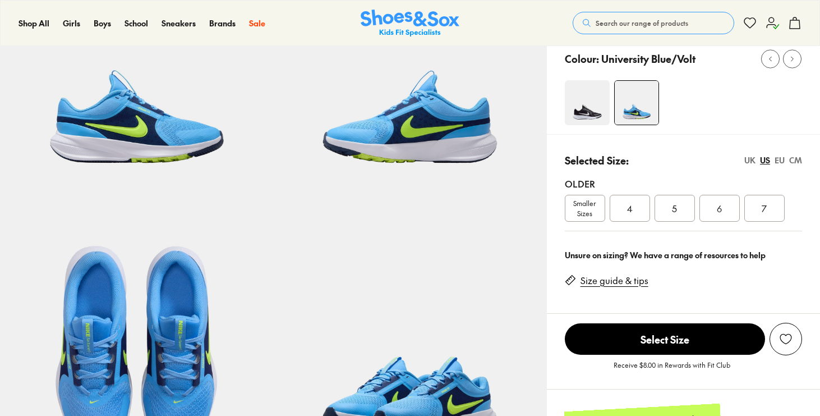
scroll to position [157, 0]
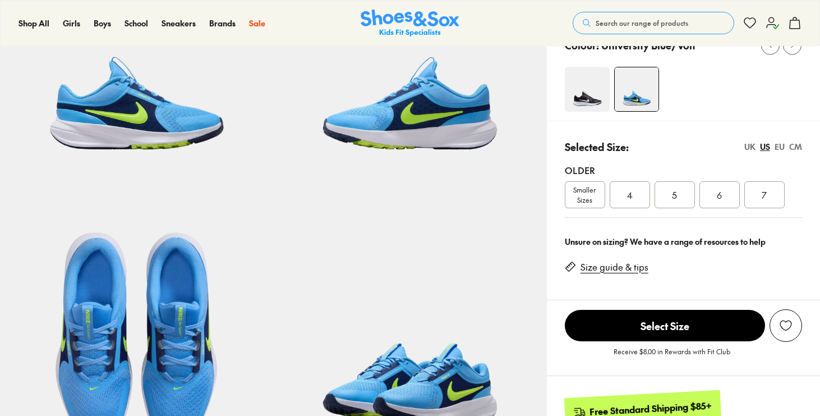
select select "*"
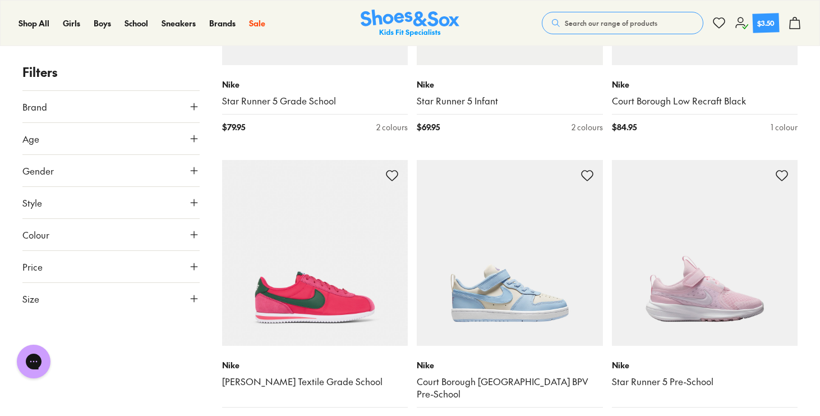
scroll to position [3096, 0]
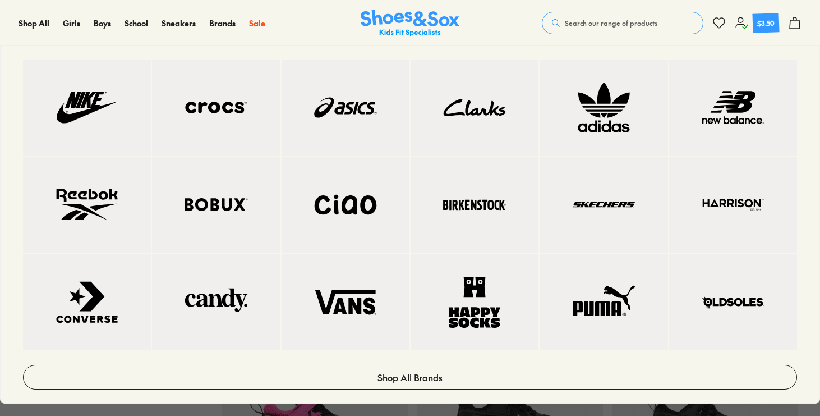
scroll to position [6625, 0]
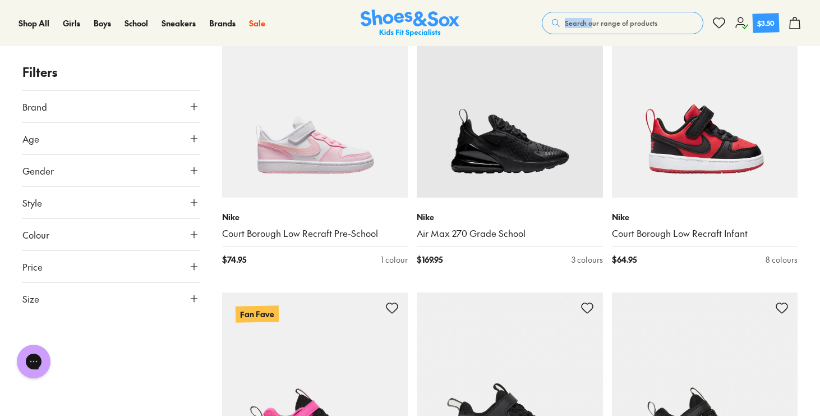
drag, startPoint x: 595, startPoint y: 5, endPoint x: 591, endPoint y: 20, distance: 15.5
click at [591, 20] on div "Shop All Shop All Shop All Up to 30% off New Arrivals Online Only Best Sellers …" at bounding box center [410, 23] width 820 height 46
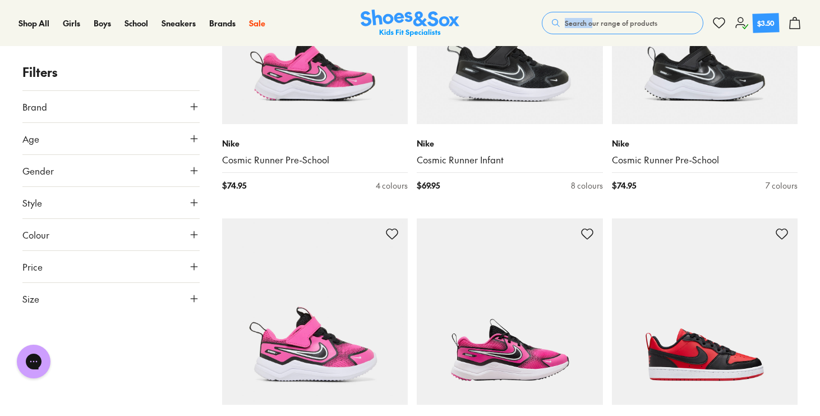
scroll to position [7029, 0]
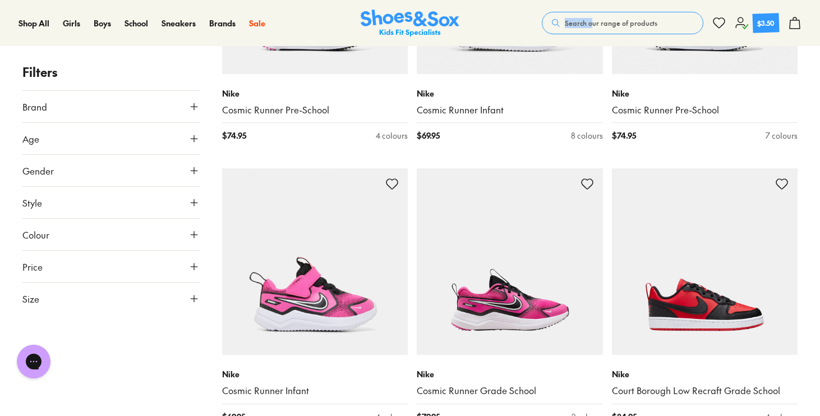
click at [591, 20] on span "Search our range of products" at bounding box center [611, 23] width 93 height 10
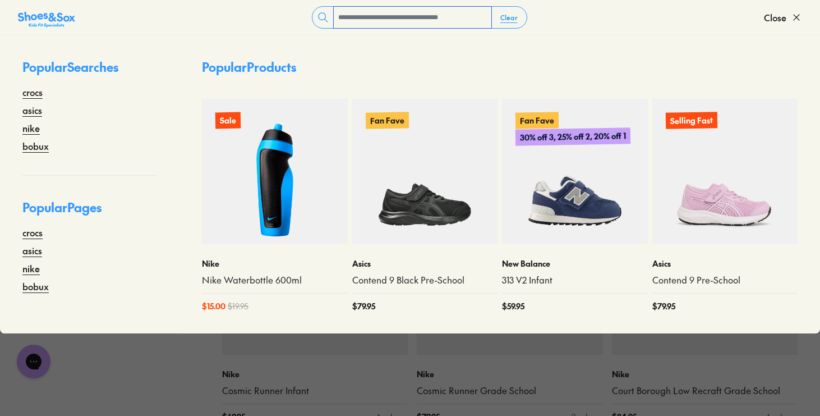
type input "*"
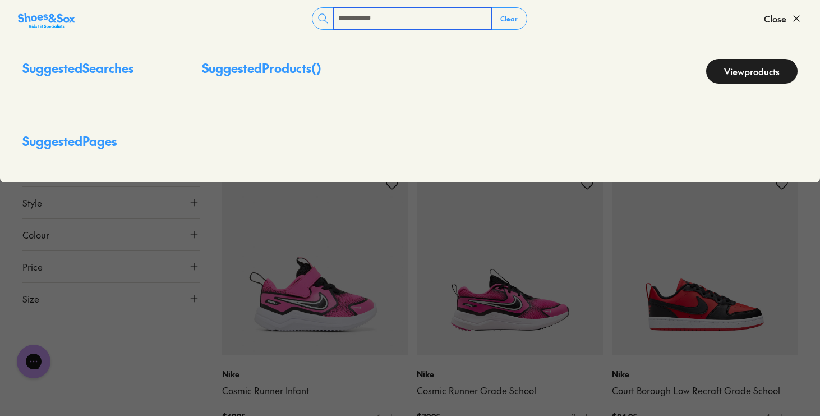
type input "**********"
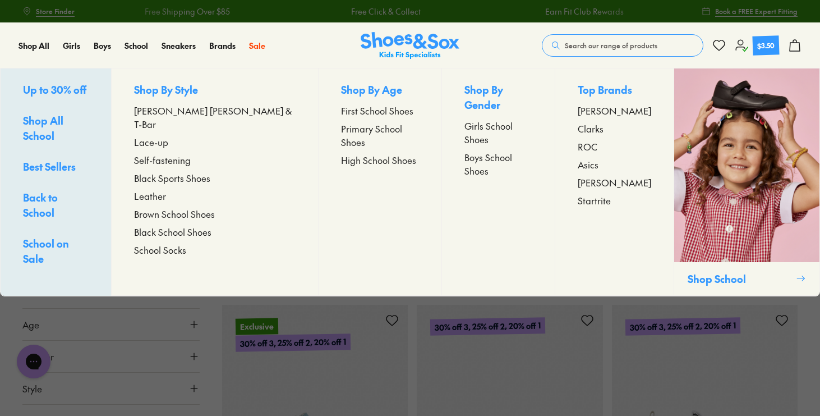
click at [480, 119] on span "Girls School Shoes" at bounding box center [499, 132] width 68 height 27
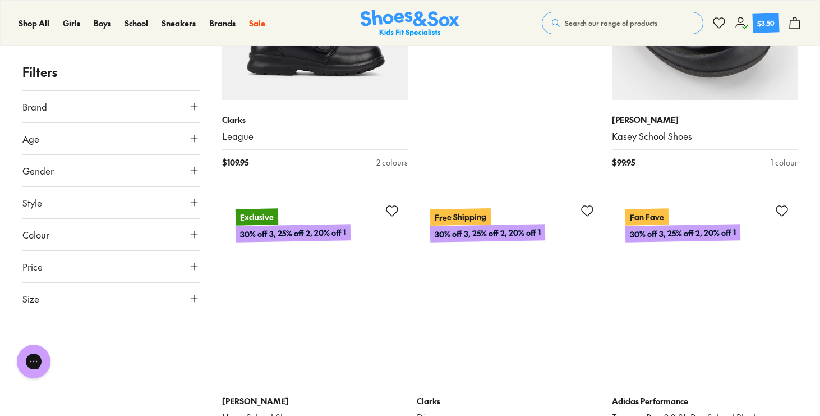
scroll to position [683, 0]
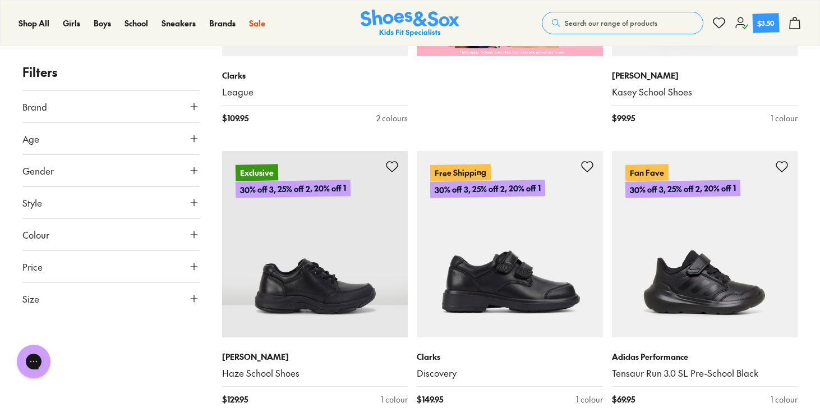
drag, startPoint x: 527, startPoint y: 127, endPoint x: 543, endPoint y: 135, distance: 17.3
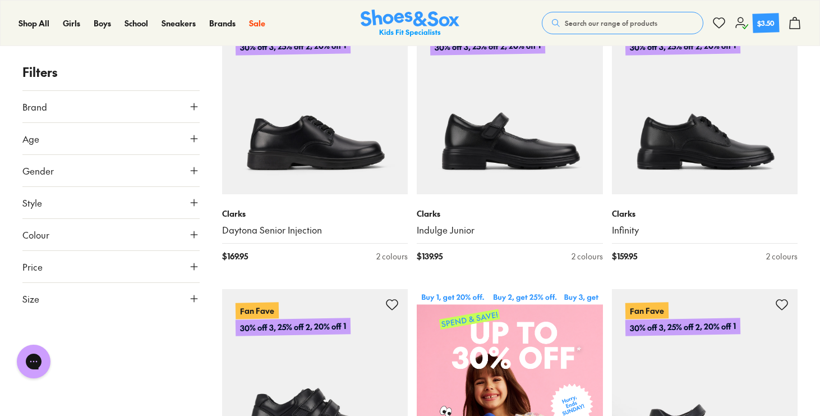
scroll to position [254, 0]
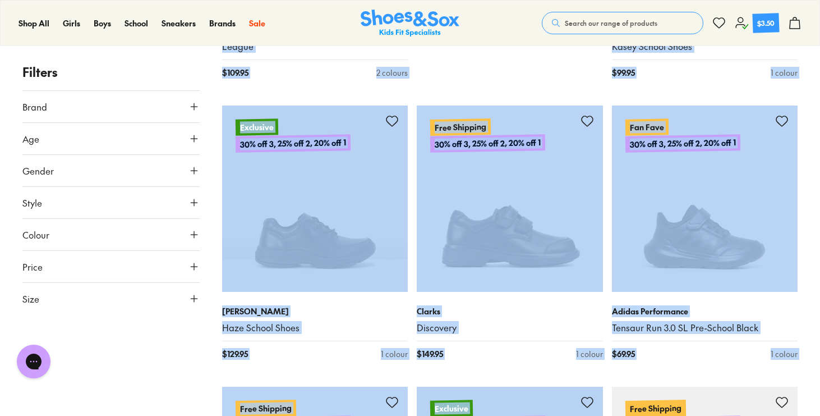
drag, startPoint x: 550, startPoint y: 282, endPoint x: 524, endPoint y: 445, distance: 165.9
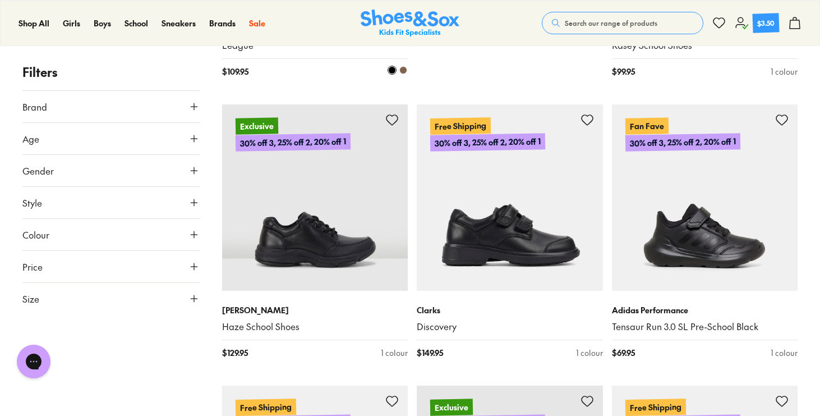
click at [263, 67] on div "$ 109.95 2 colours" at bounding box center [315, 72] width 186 height 12
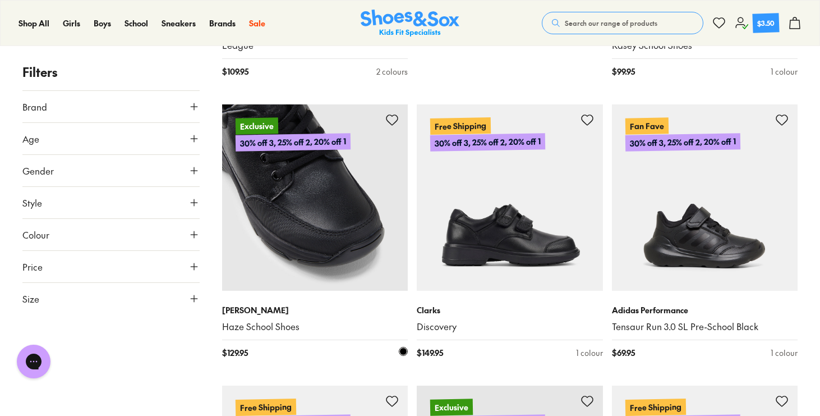
click at [269, 189] on img at bounding box center [315, 197] width 186 height 186
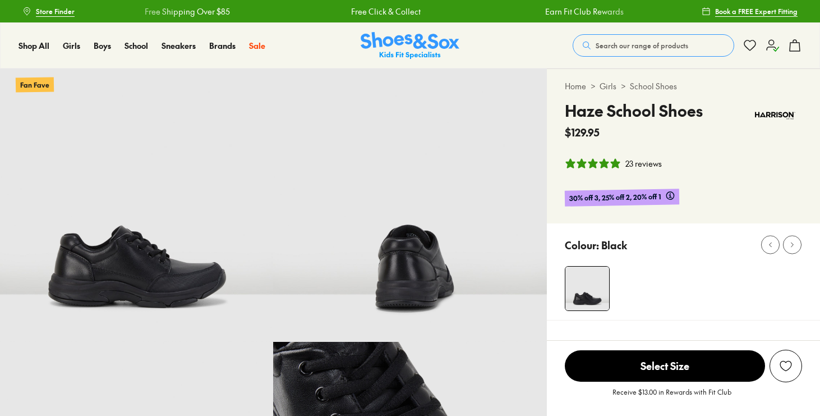
select select "*"
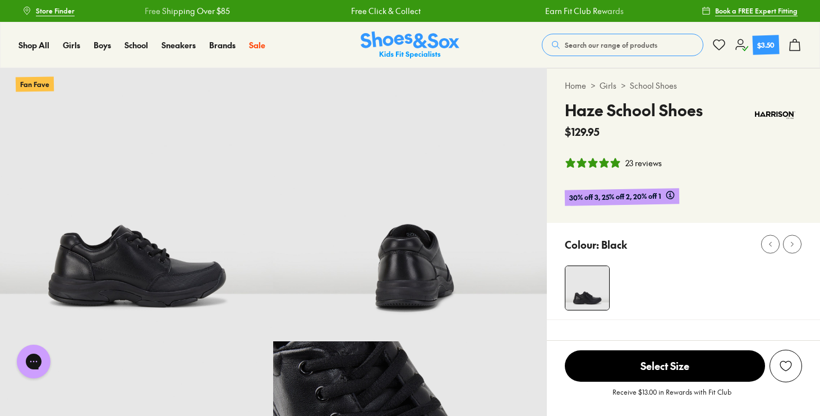
scroll to position [1, 0]
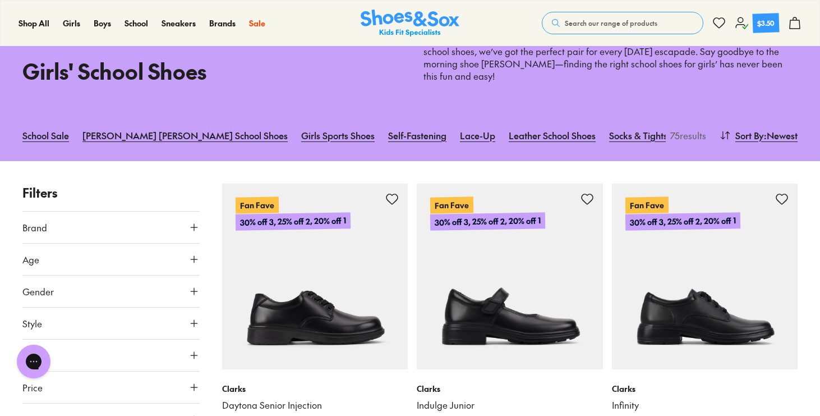
scroll to position [88, 0]
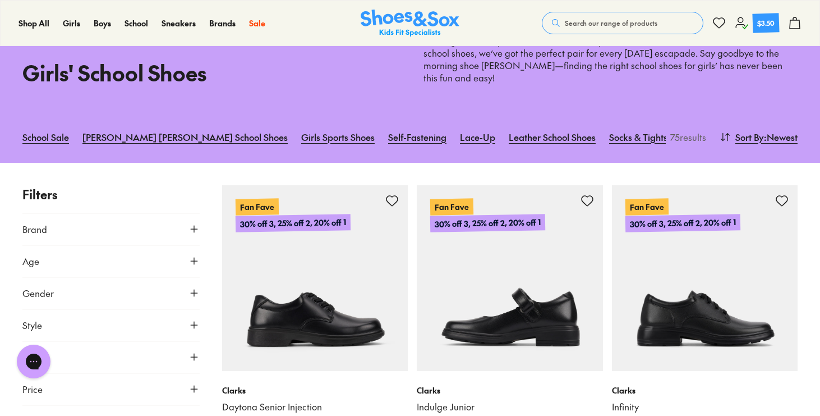
click at [495, 274] on img at bounding box center [510, 278] width 186 height 186
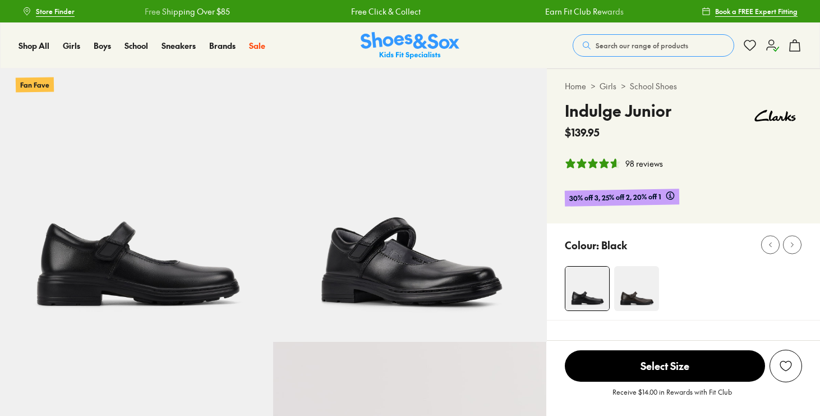
select select "*"
click at [495, 274] on img at bounding box center [409, 204] width 273 height 273
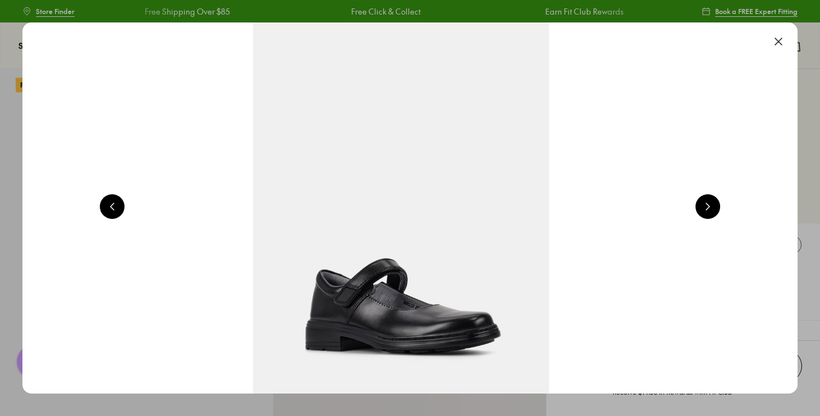
click at [155, 201] on img at bounding box center [400, 207] width 775 height 371
click at [710, 198] on button at bounding box center [708, 206] width 25 height 25
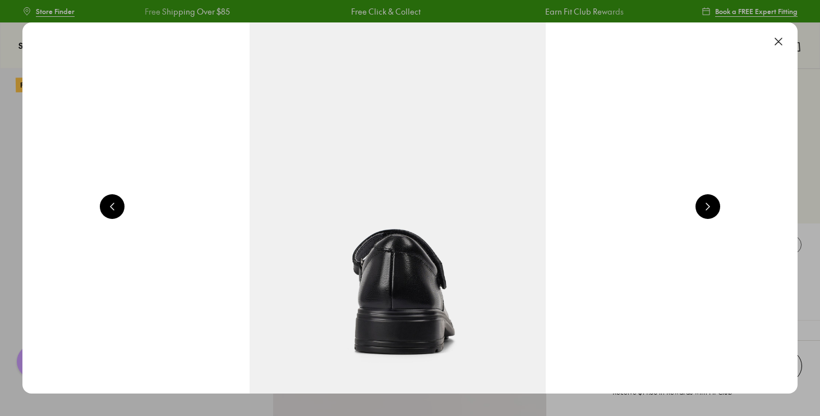
scroll to position [0, 2340]
click at [710, 198] on button at bounding box center [708, 206] width 25 height 25
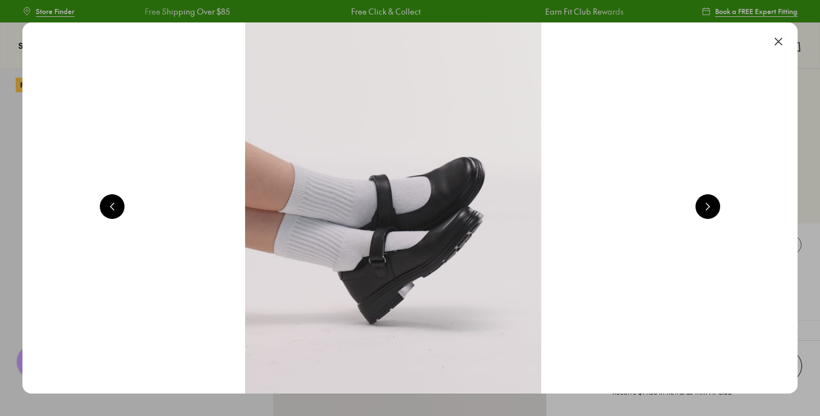
scroll to position [0, 3120]
click at [710, 198] on button at bounding box center [708, 206] width 25 height 25
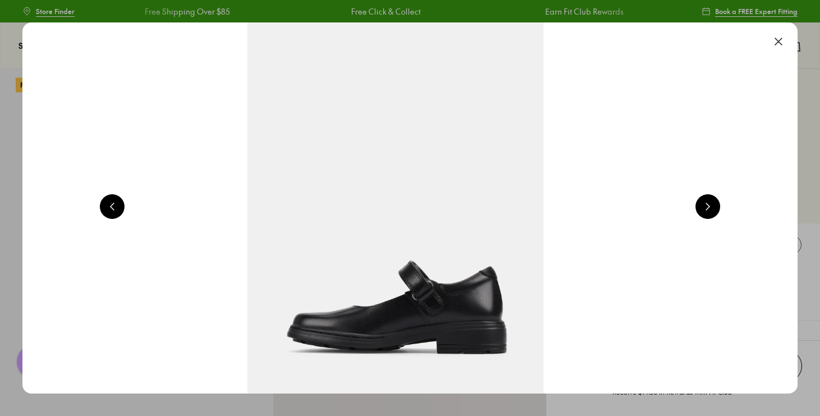
scroll to position [0, 3899]
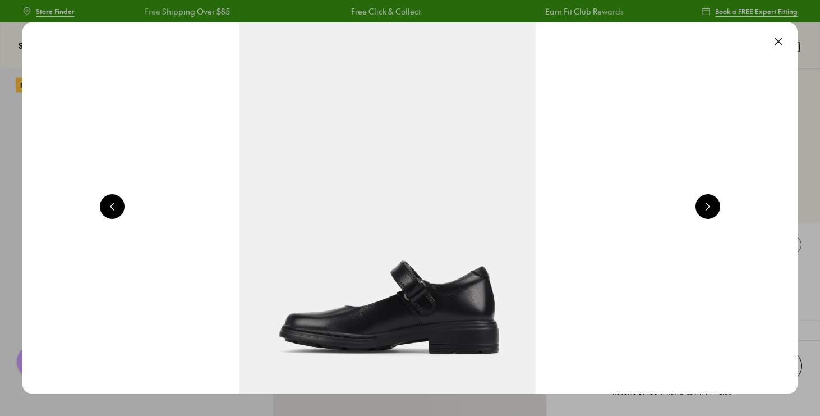
click at [710, 198] on button at bounding box center [708, 206] width 25 height 25
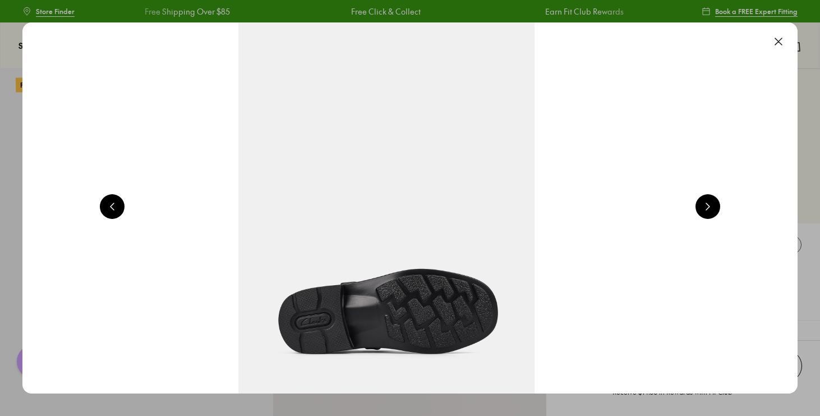
scroll to position [0, 4679]
click at [548, 200] on img at bounding box center [383, 207] width 775 height 371
click at [111, 202] on div "Pinch & Zoom (100%)" at bounding box center [409, 207] width 775 height 371
click at [111, 204] on button at bounding box center [112, 206] width 25 height 25
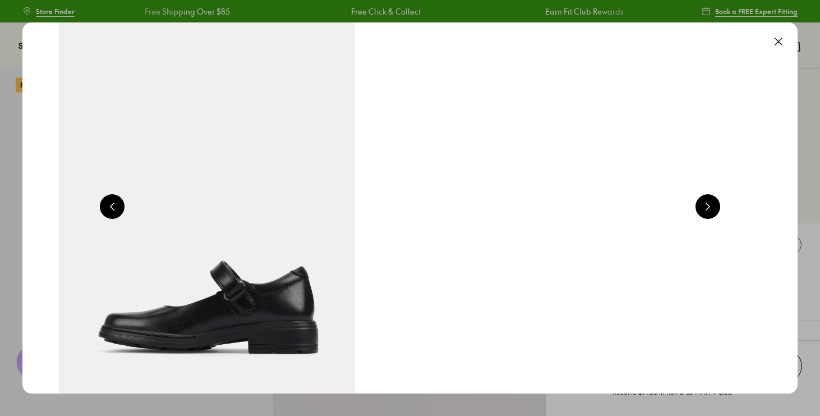
scroll to position [0, 3899]
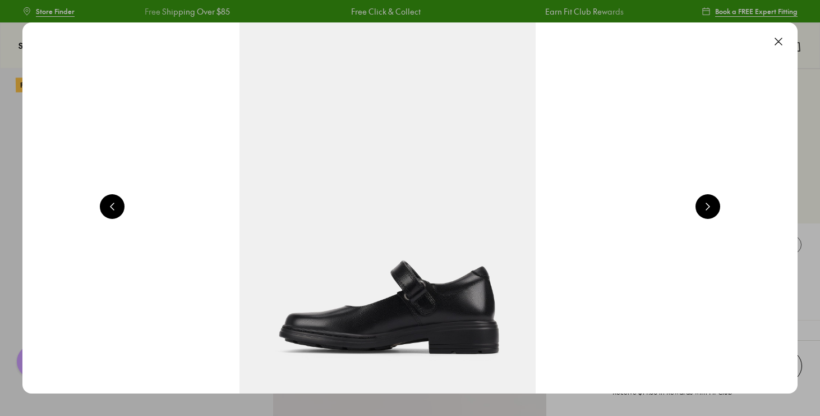
click at [111, 204] on div "Pinch & Zoom (100%)" at bounding box center [409, 207] width 775 height 371
click at [111, 204] on button at bounding box center [112, 206] width 25 height 25
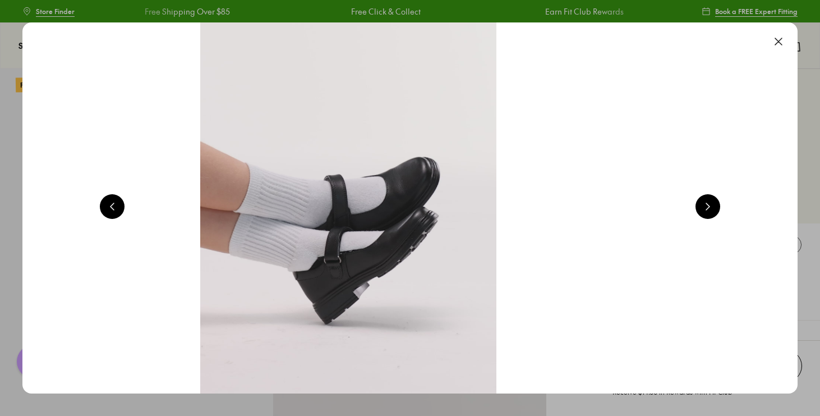
scroll to position [0, 3120]
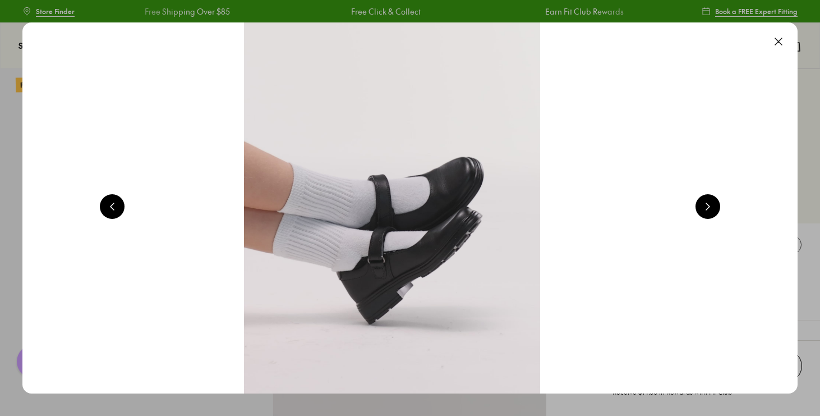
click at [111, 204] on button at bounding box center [112, 206] width 25 height 25
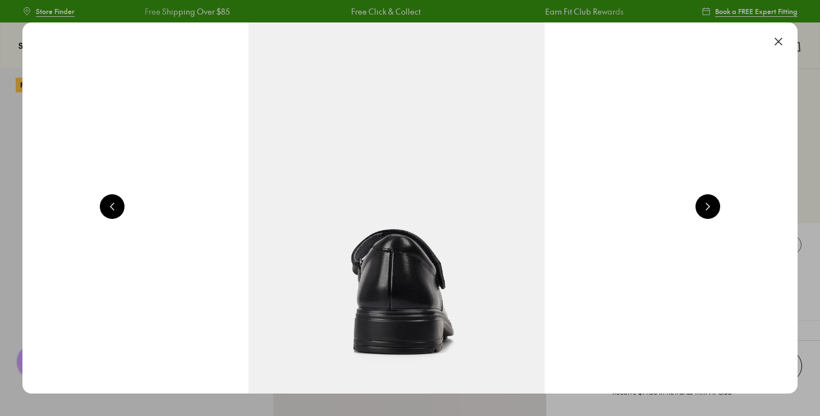
click at [111, 204] on button at bounding box center [112, 206] width 25 height 25
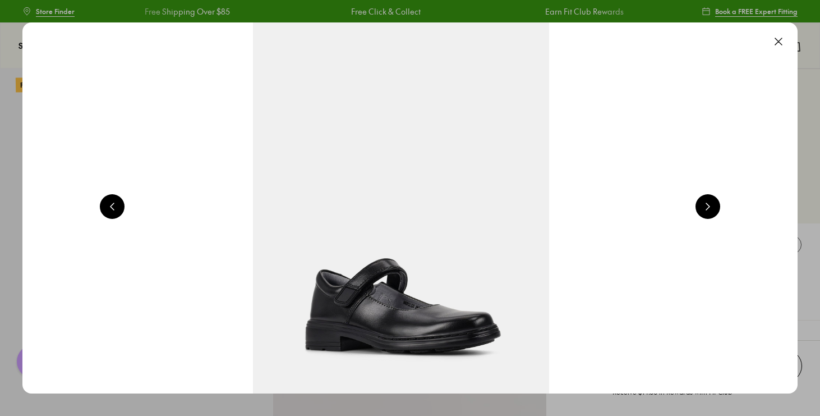
click at [111, 204] on button at bounding box center [112, 206] width 25 height 25
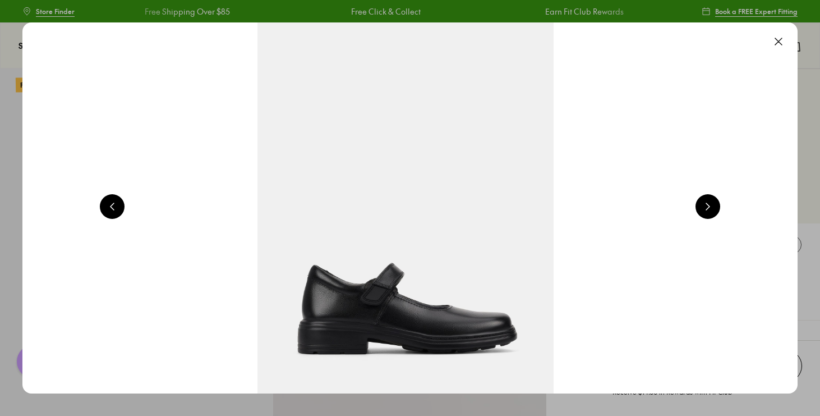
click at [111, 204] on button at bounding box center [112, 206] width 25 height 25
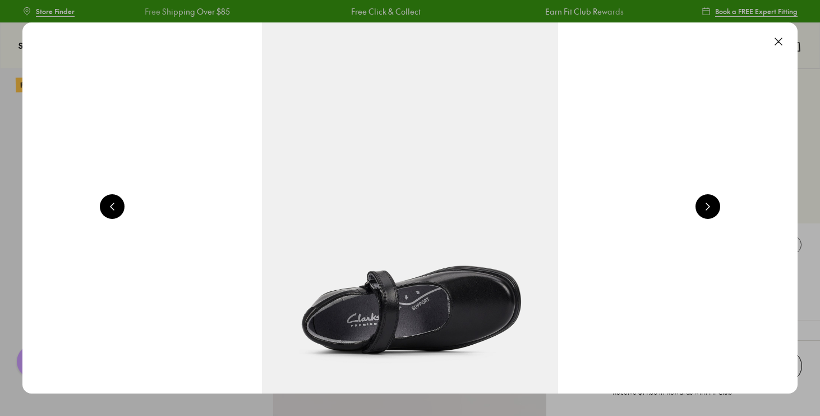
scroll to position [0, 5459]
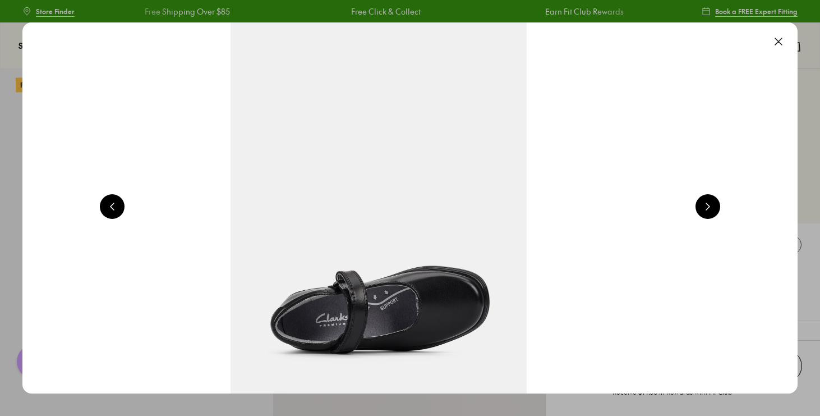
click at [111, 204] on button at bounding box center [112, 206] width 25 height 25
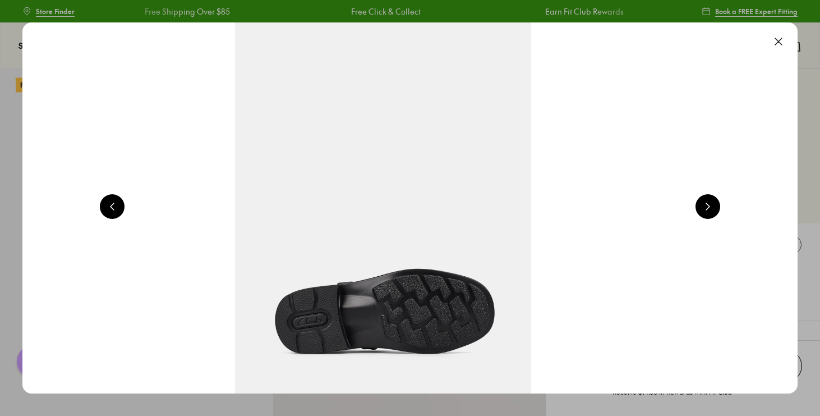
click at [111, 204] on button at bounding box center [112, 206] width 25 height 25
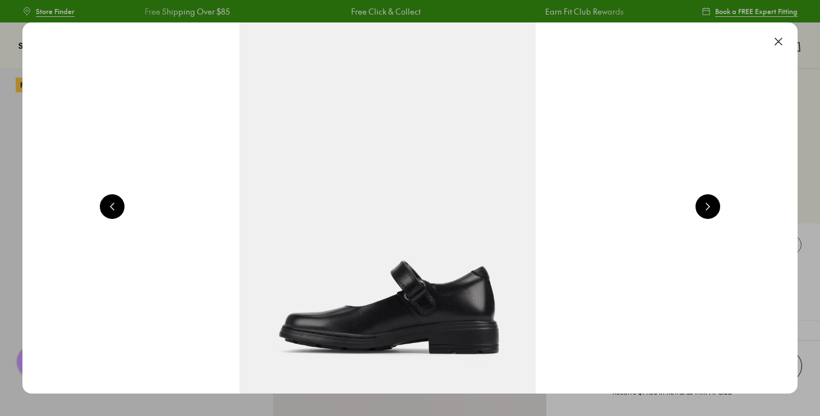
click at [111, 204] on button at bounding box center [112, 206] width 25 height 25
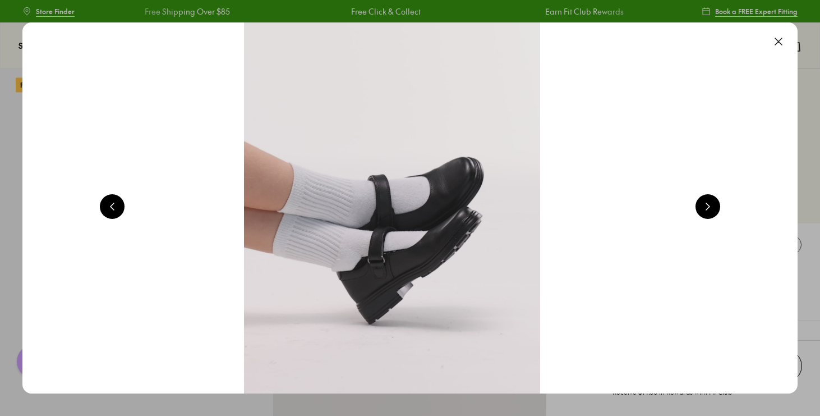
click at [111, 204] on button at bounding box center [112, 206] width 25 height 25
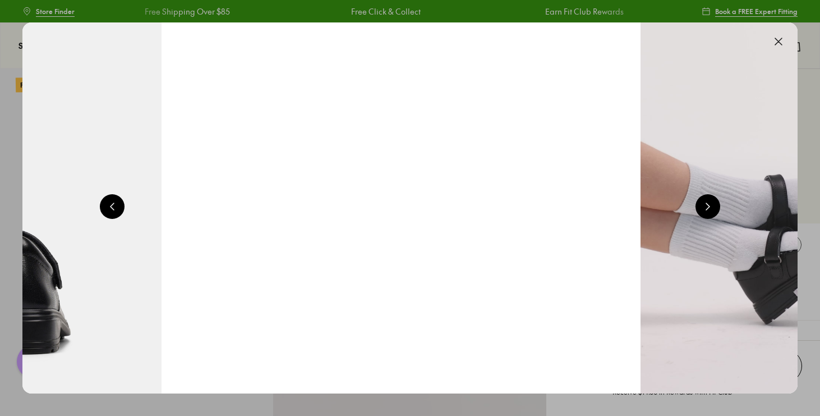
click at [111, 204] on button at bounding box center [112, 206] width 25 height 25
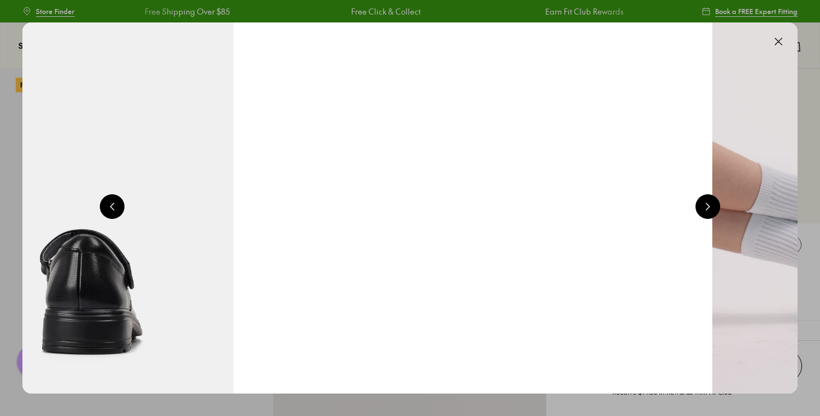
click at [111, 204] on button at bounding box center [112, 206] width 25 height 25
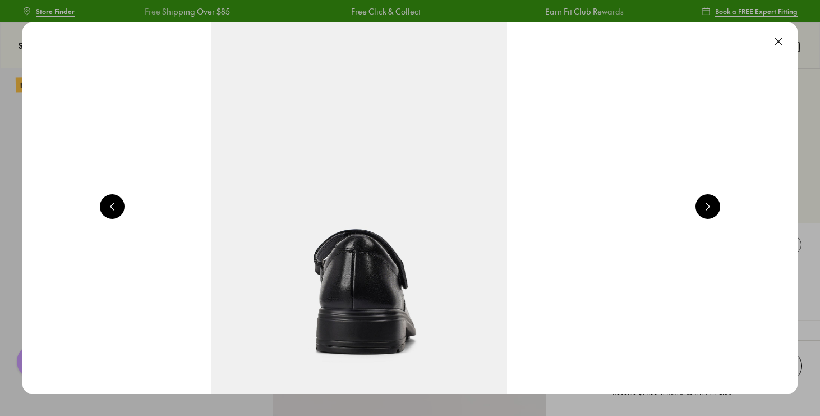
click at [111, 204] on button at bounding box center [112, 206] width 25 height 25
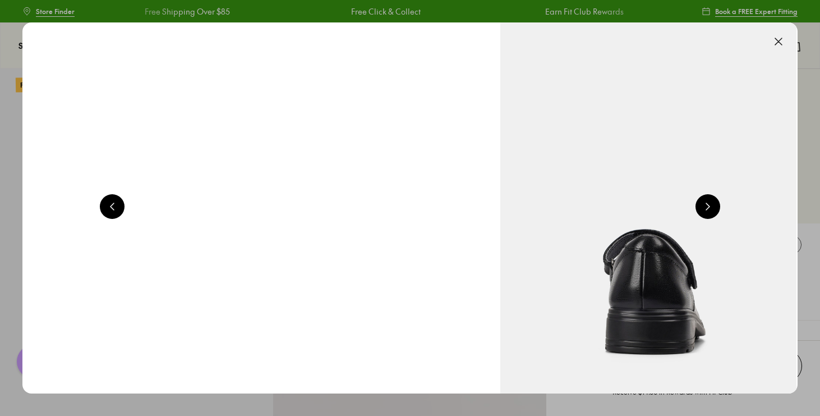
click at [111, 204] on button at bounding box center [112, 206] width 25 height 25
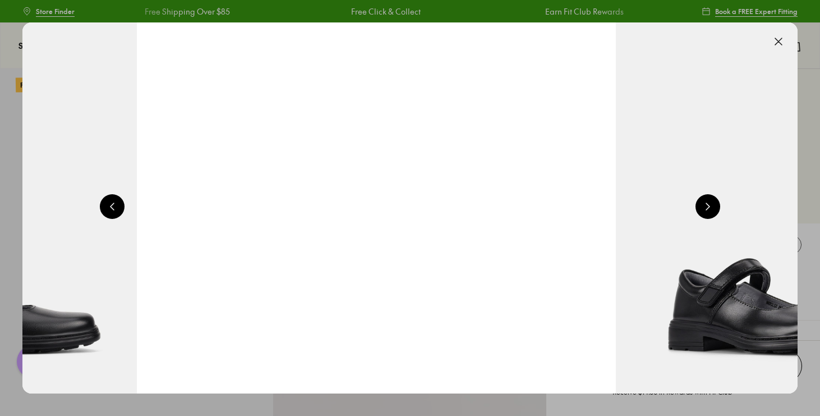
click at [111, 204] on button at bounding box center [112, 206] width 25 height 25
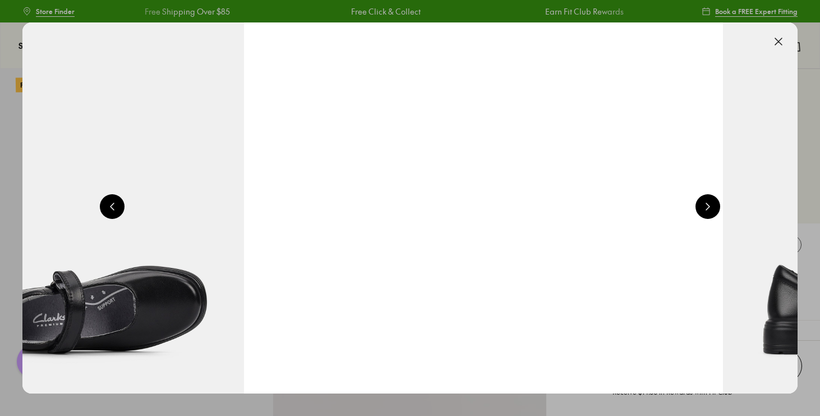
click at [111, 204] on button at bounding box center [112, 206] width 25 height 25
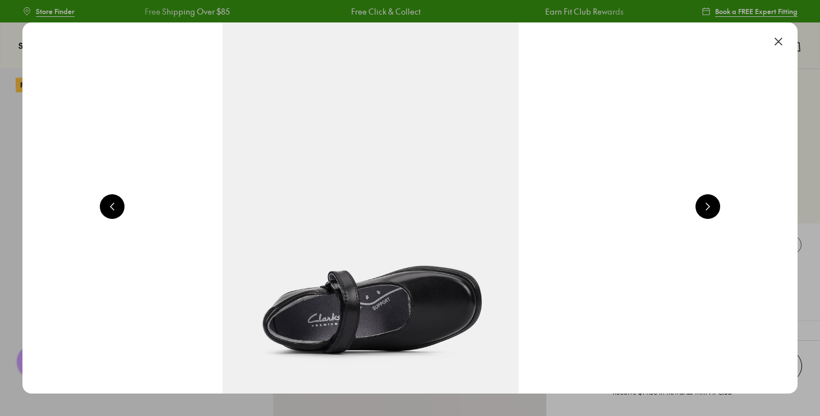
scroll to position [0, 0]
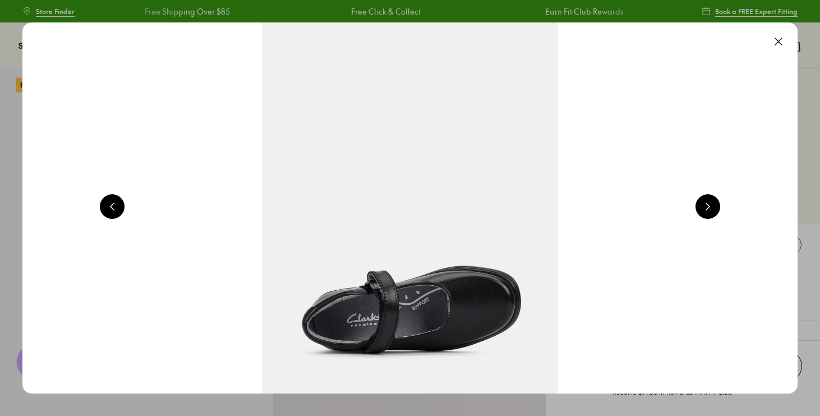
click at [111, 204] on button at bounding box center [112, 206] width 25 height 25
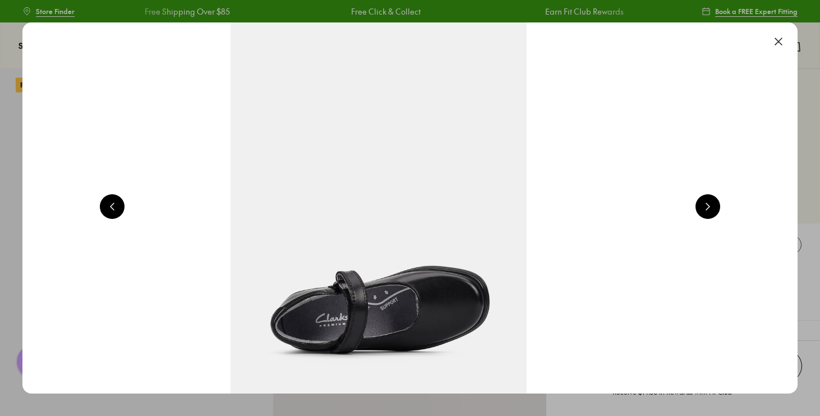
click at [111, 204] on button at bounding box center [112, 206] width 25 height 25
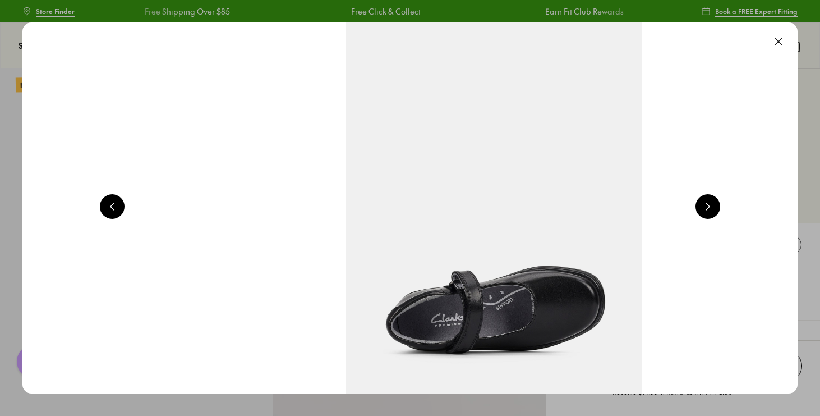
click at [111, 204] on button at bounding box center [112, 206] width 25 height 25
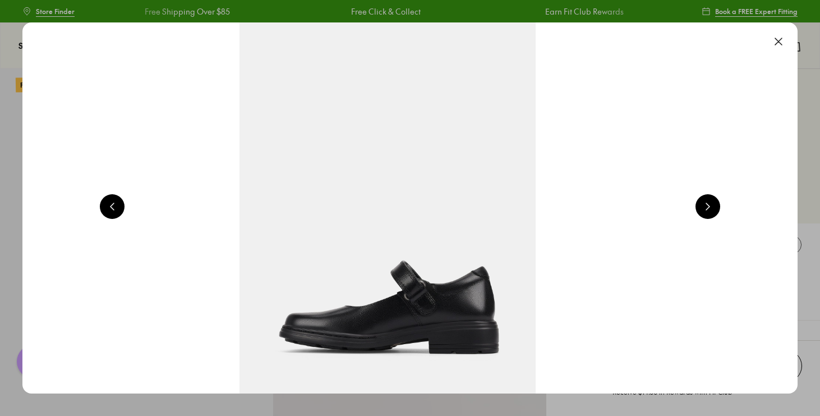
click at [111, 204] on button at bounding box center [112, 206] width 25 height 25
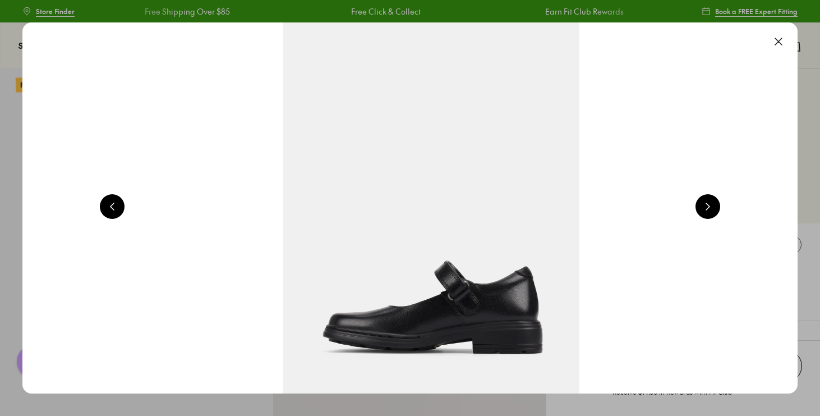
click at [111, 204] on button at bounding box center [112, 206] width 25 height 25
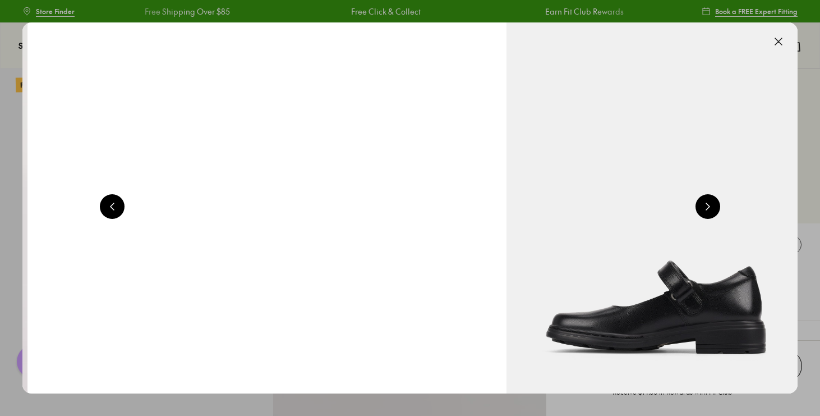
click at [111, 204] on button at bounding box center [112, 206] width 25 height 25
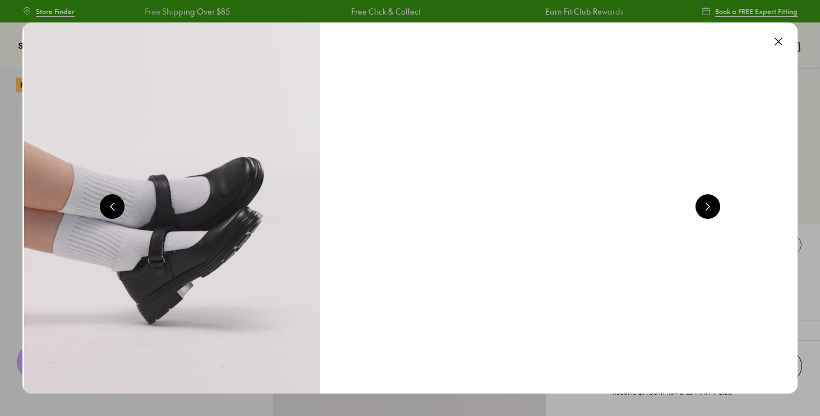
click at [111, 204] on button at bounding box center [112, 206] width 25 height 25
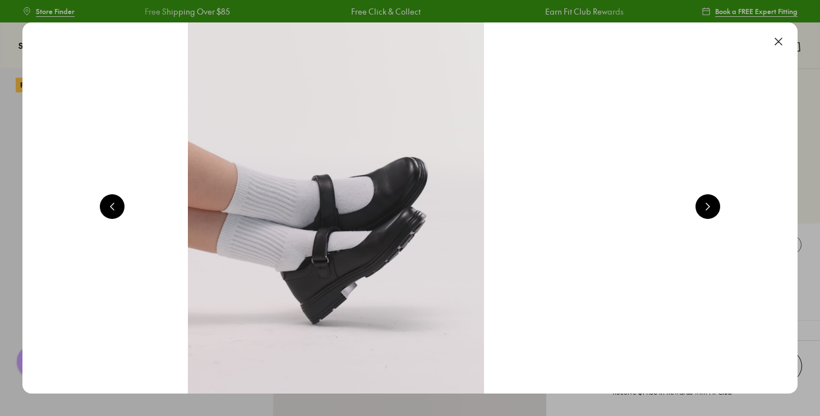
click at [111, 204] on button at bounding box center [112, 206] width 25 height 25
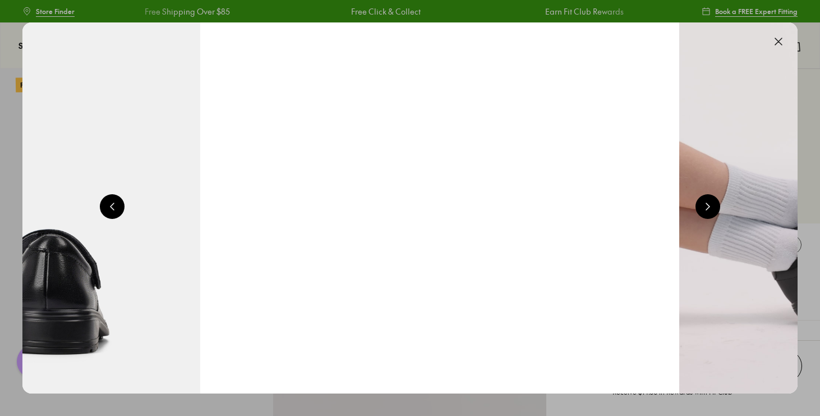
drag, startPoint x: 111, startPoint y: 204, endPoint x: 111, endPoint y: 218, distance: 14.0
click at [111, 218] on button at bounding box center [112, 206] width 25 height 25
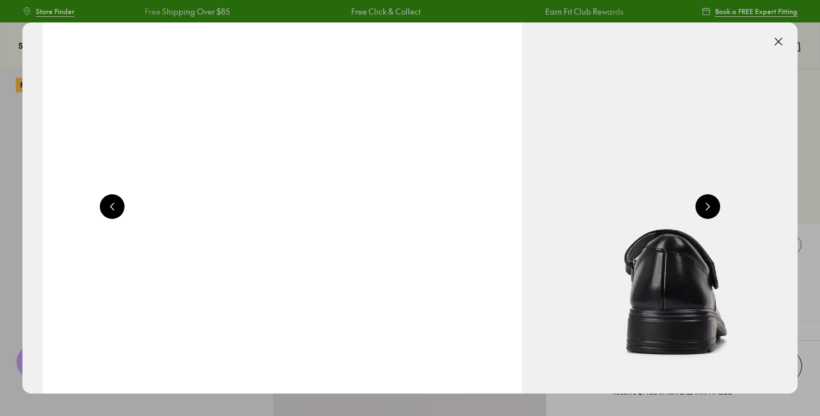
click at [111, 223] on div "Pinch & Zoom (100%)" at bounding box center [409, 207] width 775 height 371
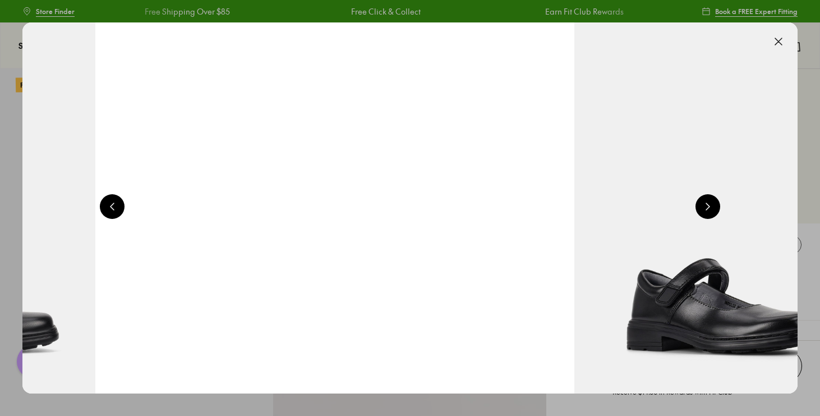
scroll to position [0, 166]
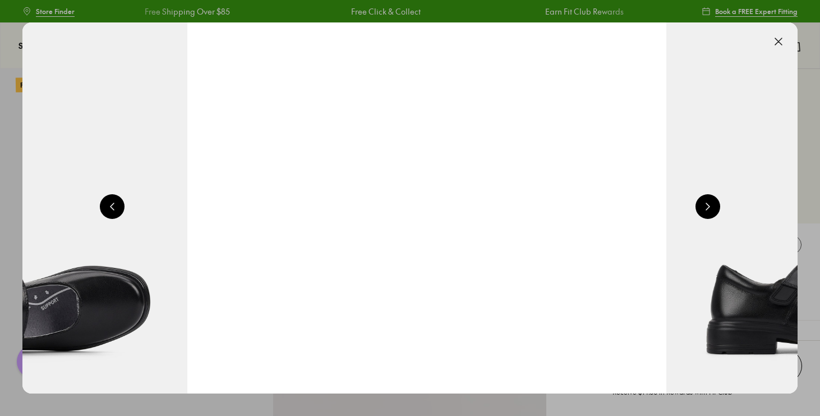
click at [111, 223] on img at bounding box center [39, 207] width 775 height 371
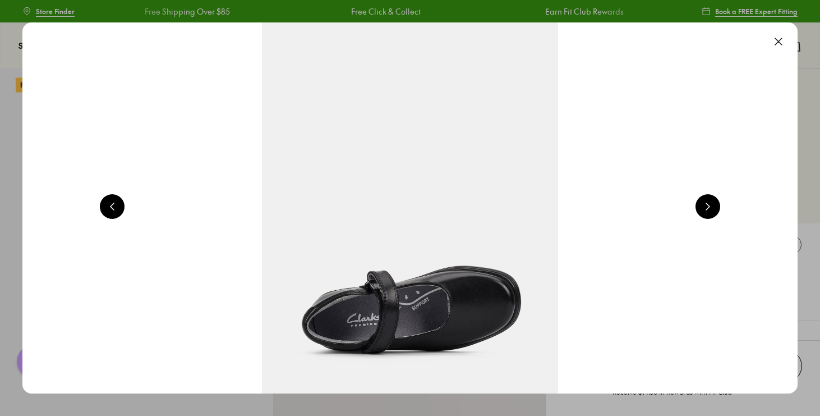
scroll to position [0, 5459]
